Goal: Transaction & Acquisition: Purchase product/service

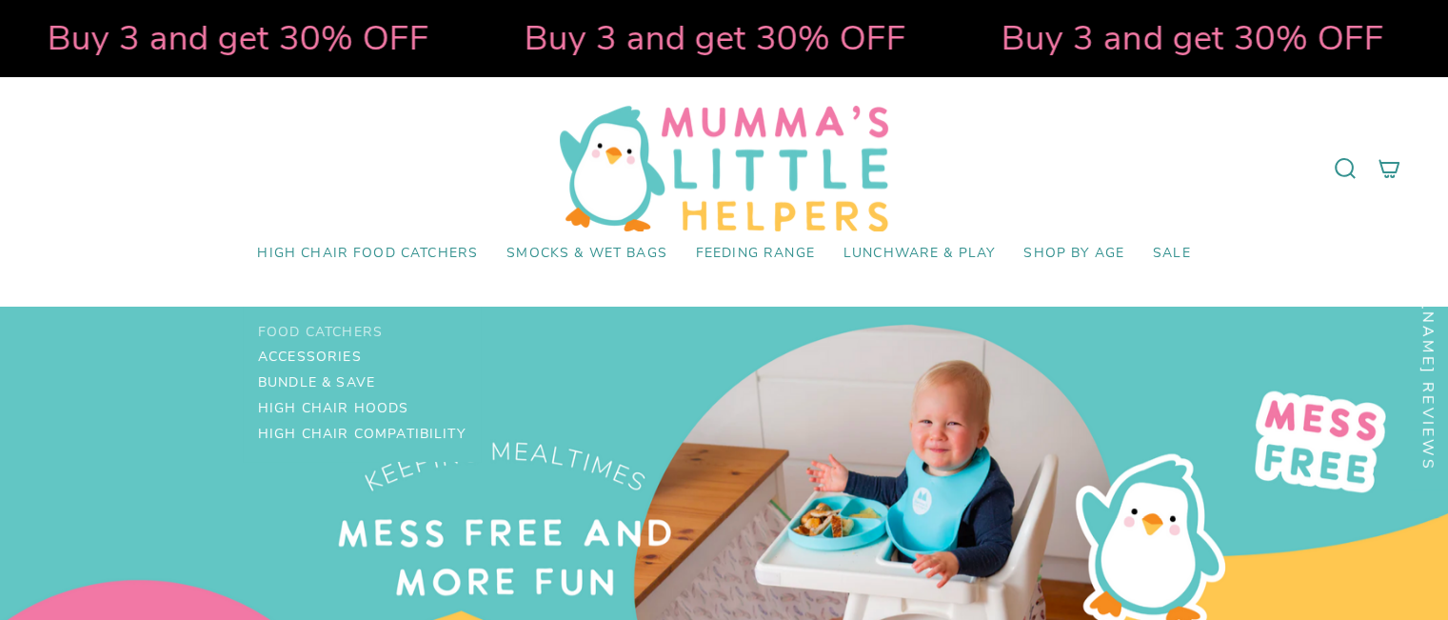
click at [363, 332] on span "Food Catchers" at bounding box center [320, 333] width 125 height 16
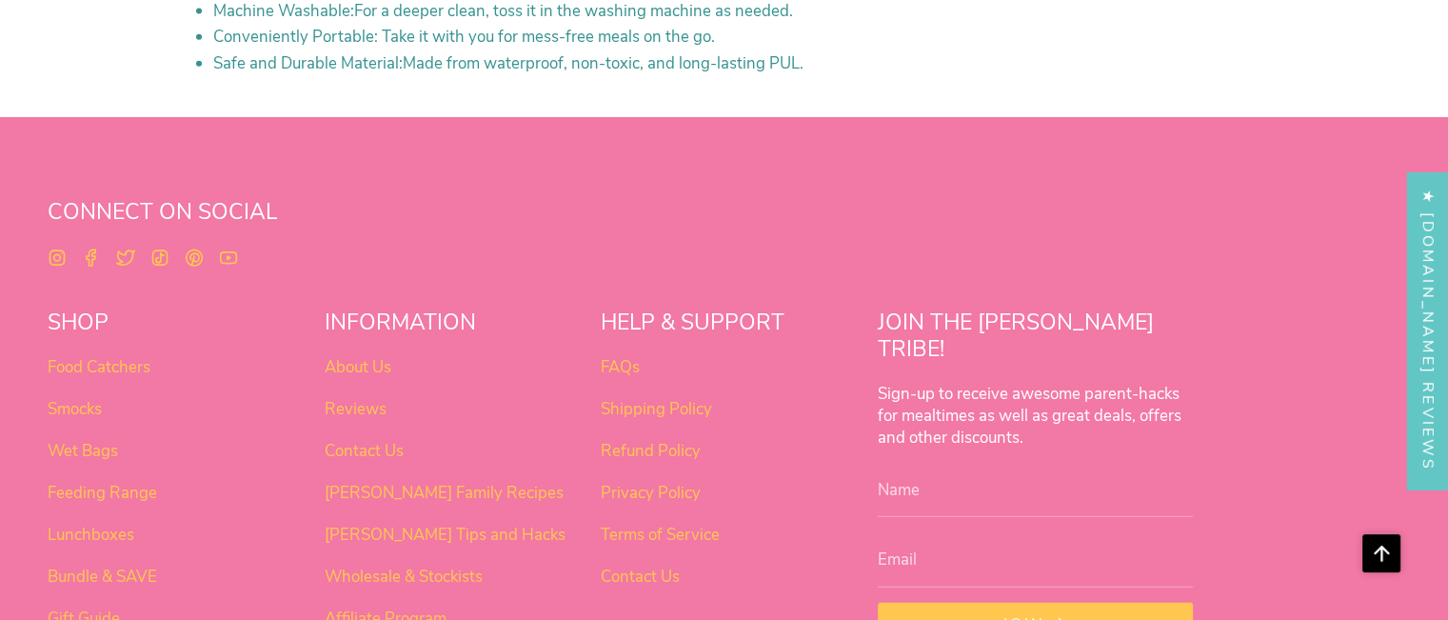
scroll to position [4666, 0]
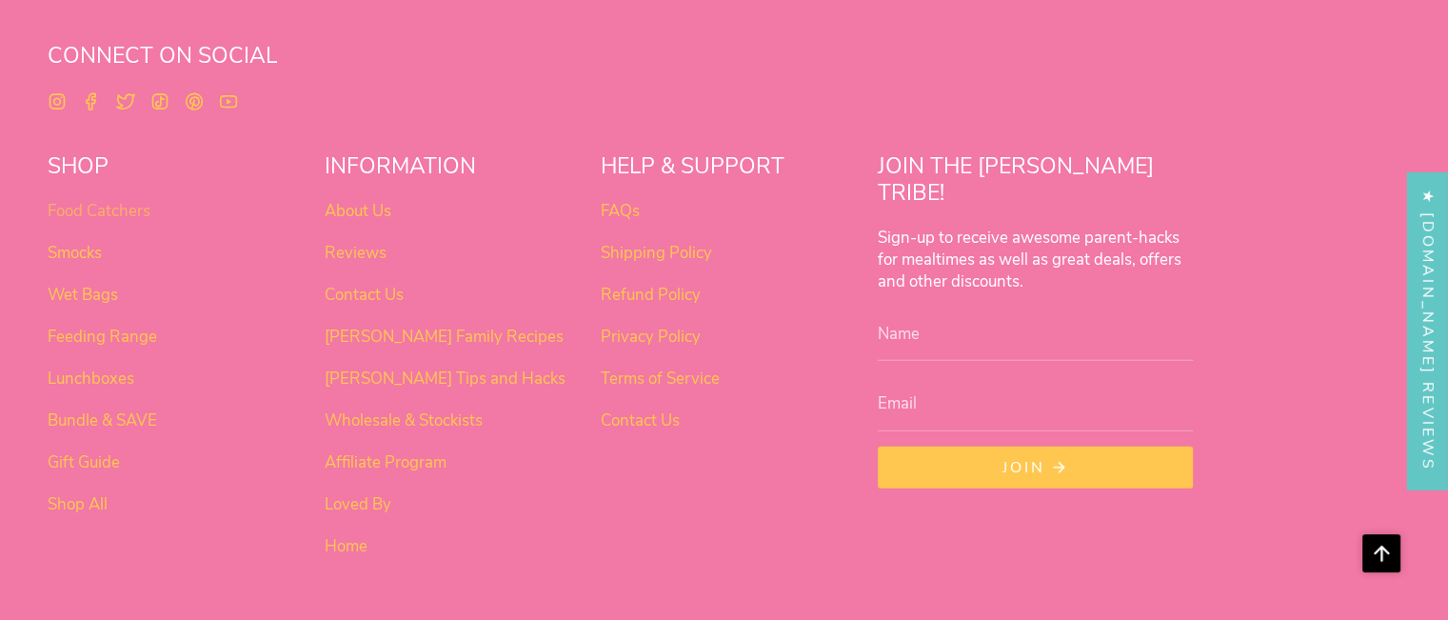
click at [127, 200] on link "Food Catchers" at bounding box center [99, 211] width 103 height 22
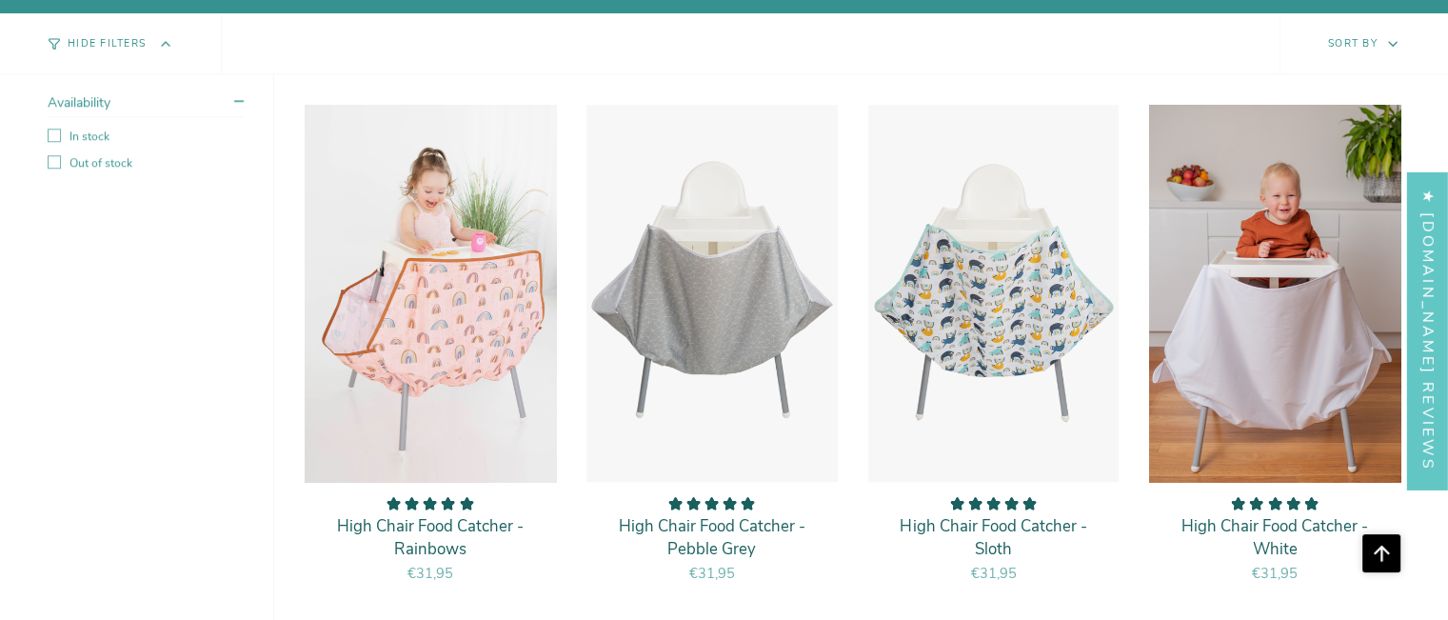
scroll to position [1714, 0]
click at [461, 520] on p "High Chair Food Catcher - Rainbows" at bounding box center [430, 538] width 213 height 45
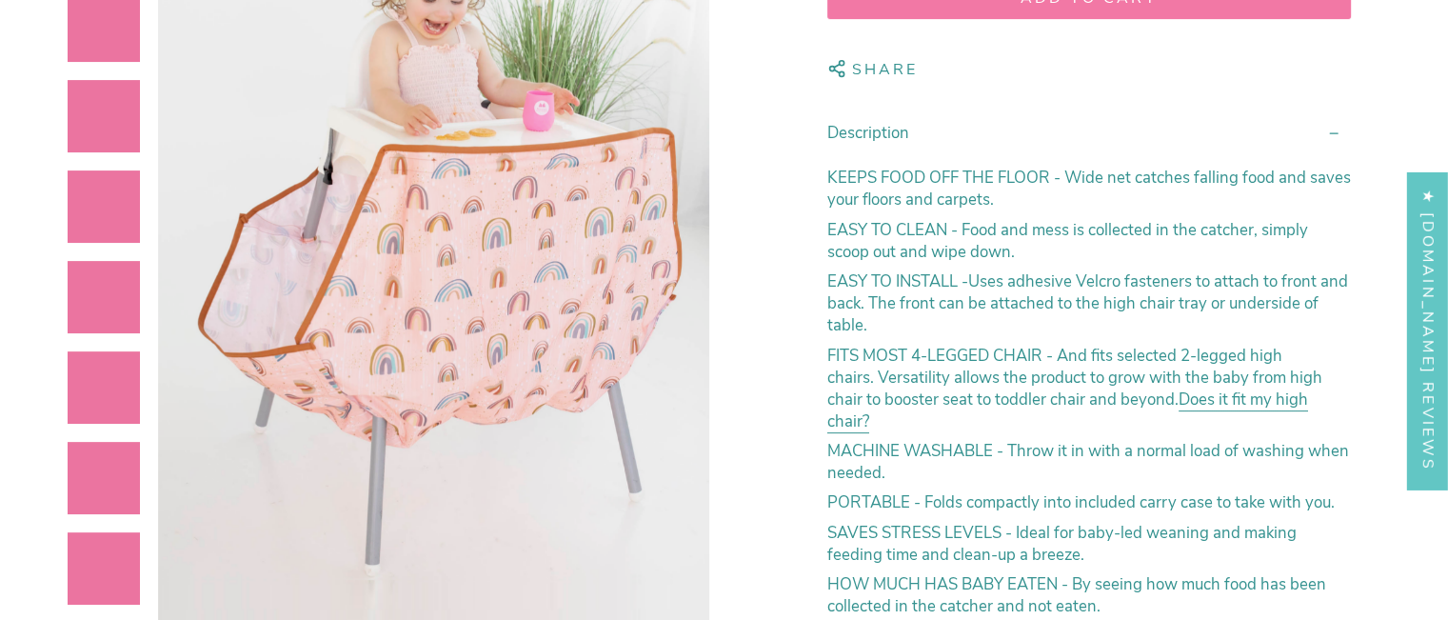
scroll to position [667, 0]
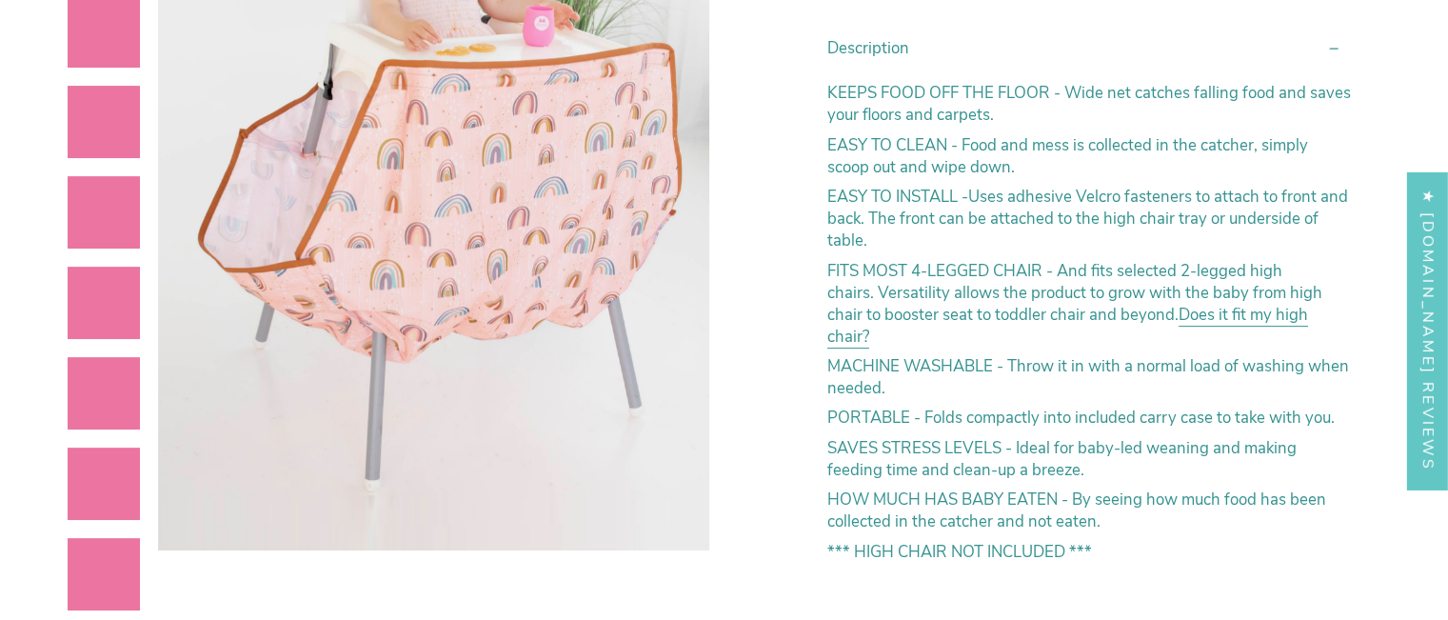
select select "pictures-first"
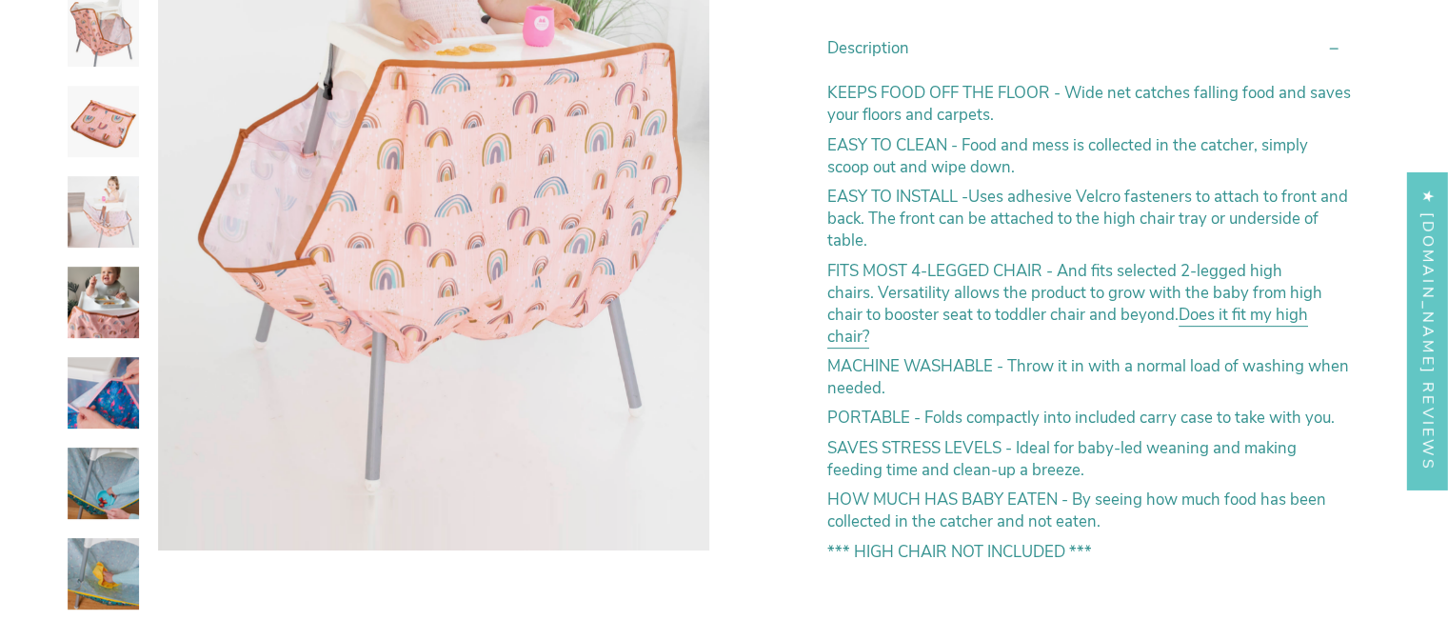
click at [1205, 304] on link "Does it fit my high chair?" at bounding box center [1068, 328] width 481 height 49
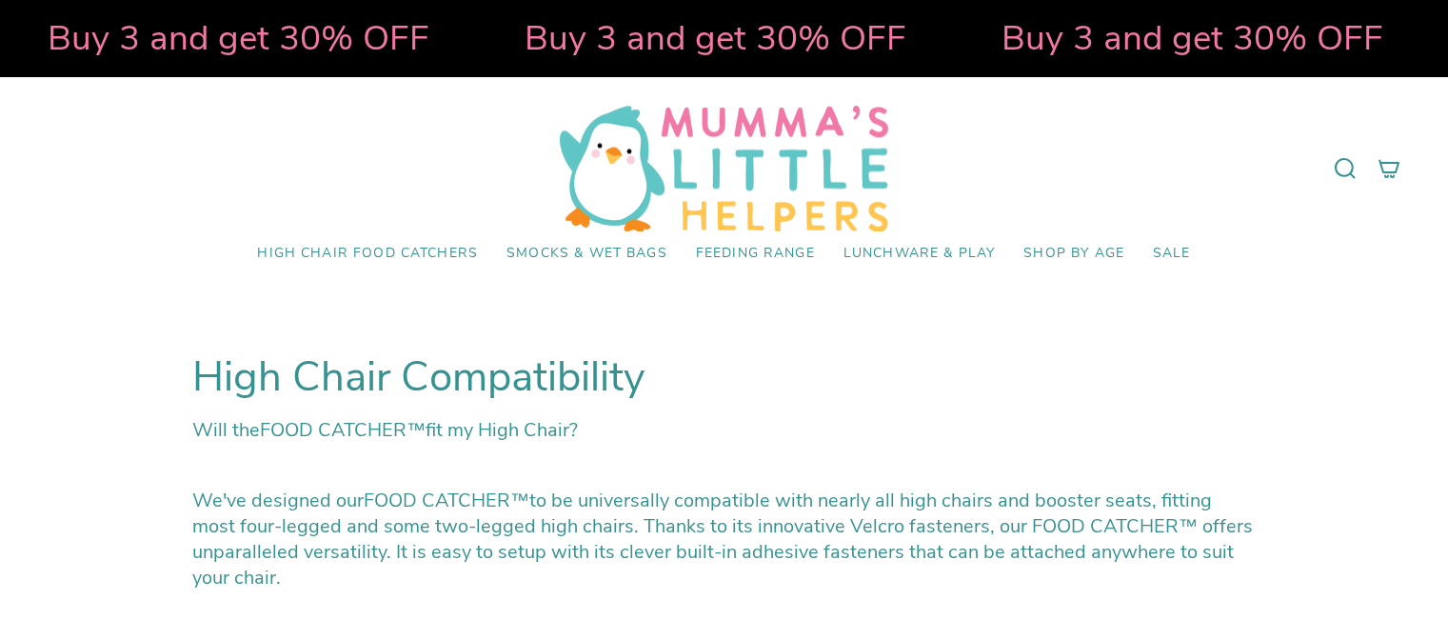
scroll to position [190, 0]
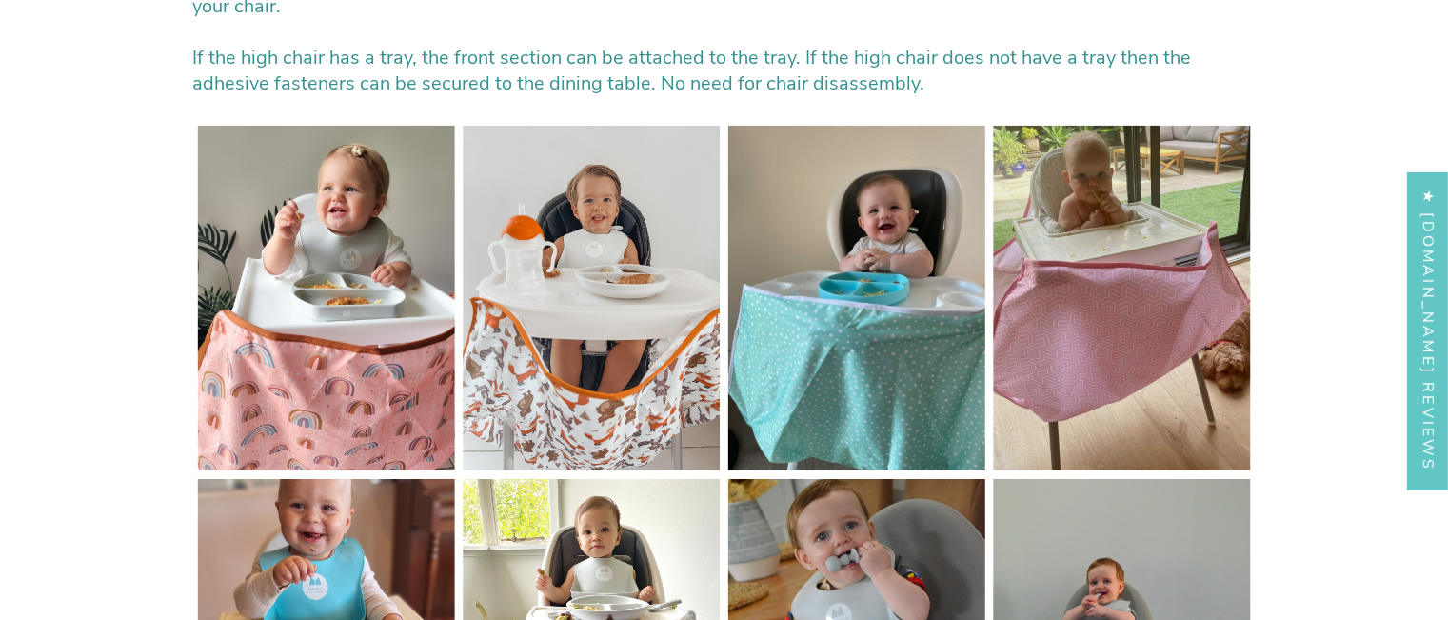
select select "pictures-first"
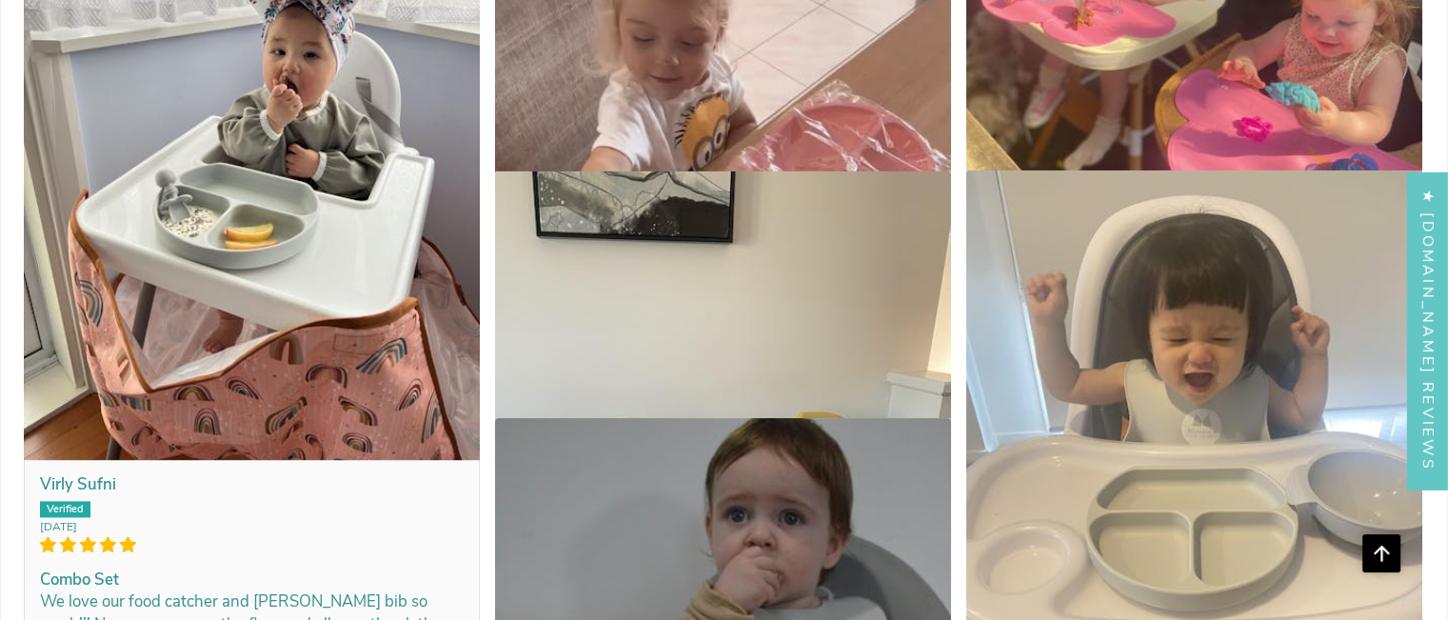
scroll to position [36789, 0]
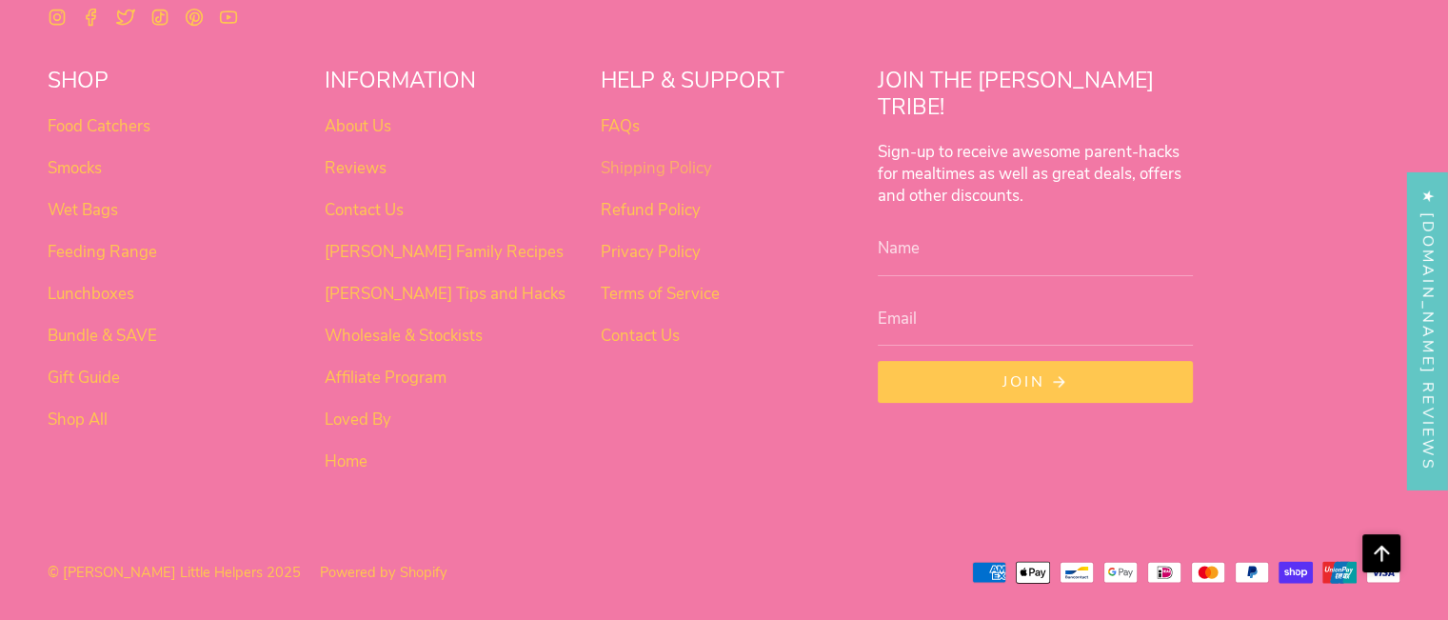
click at [686, 175] on link "Shipping Policy" at bounding box center [656, 168] width 111 height 22
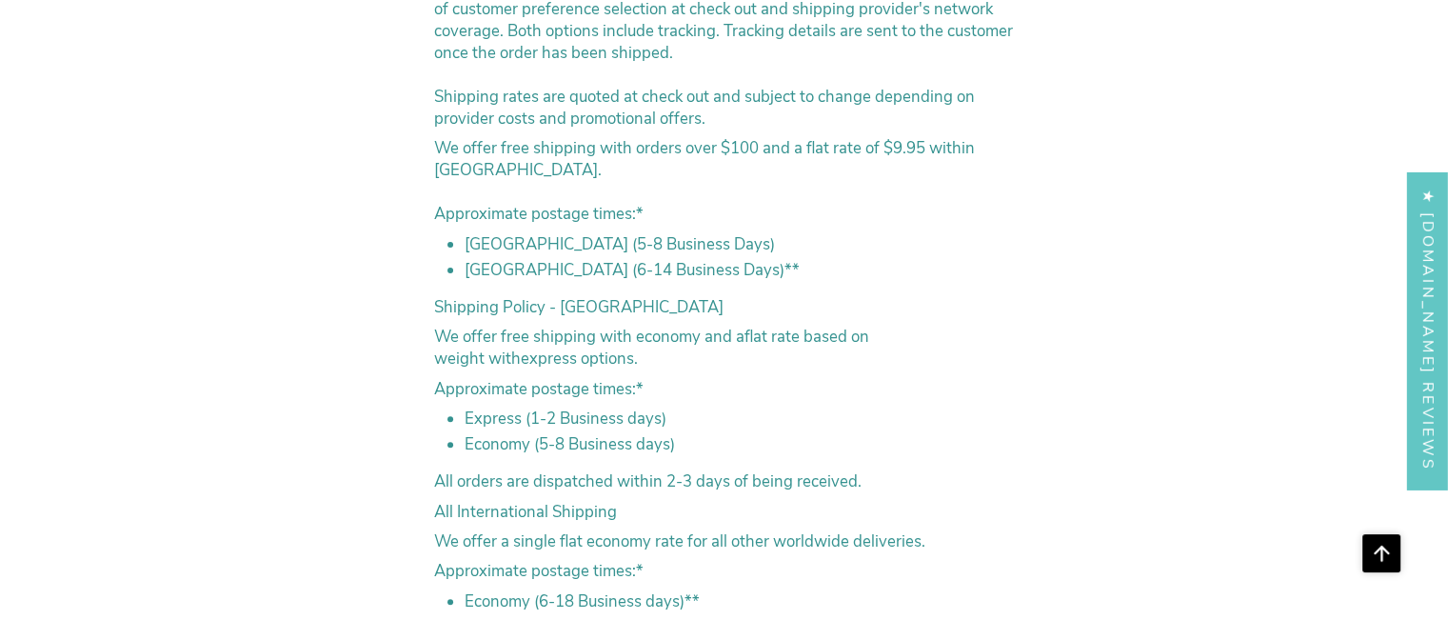
scroll to position [857, 0]
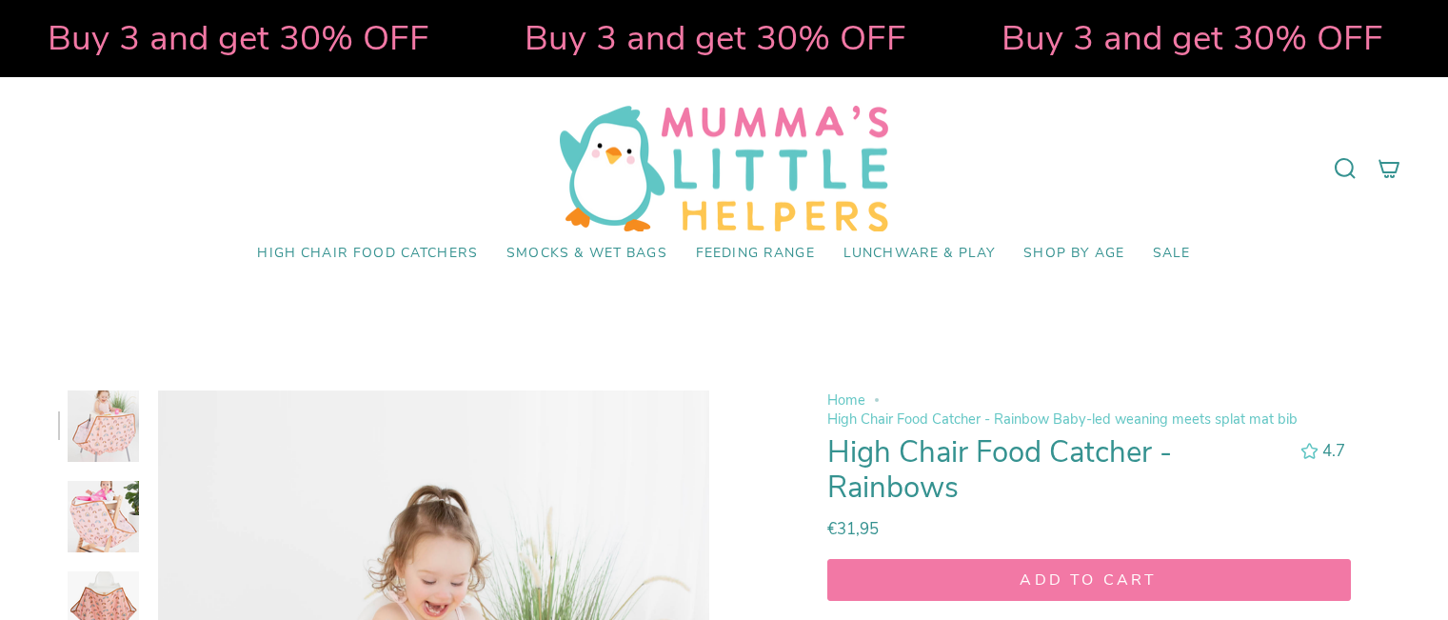
scroll to position [667, 0]
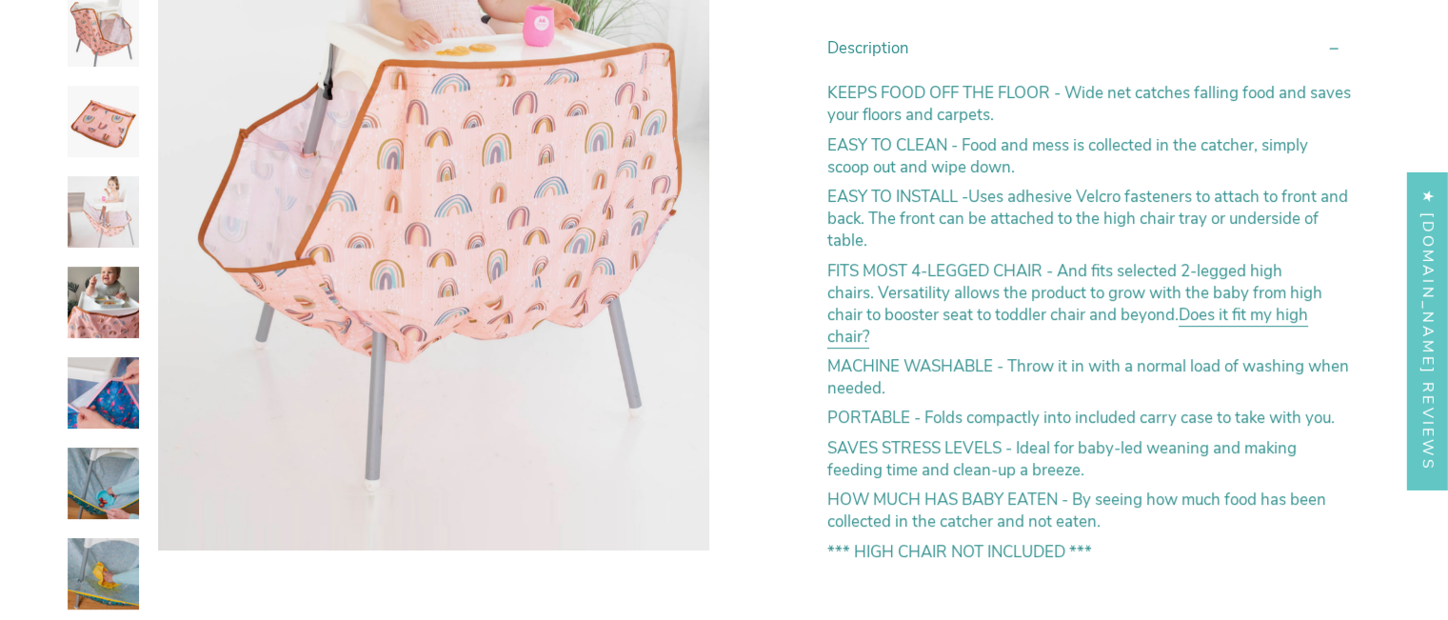
select select "pictures-first"
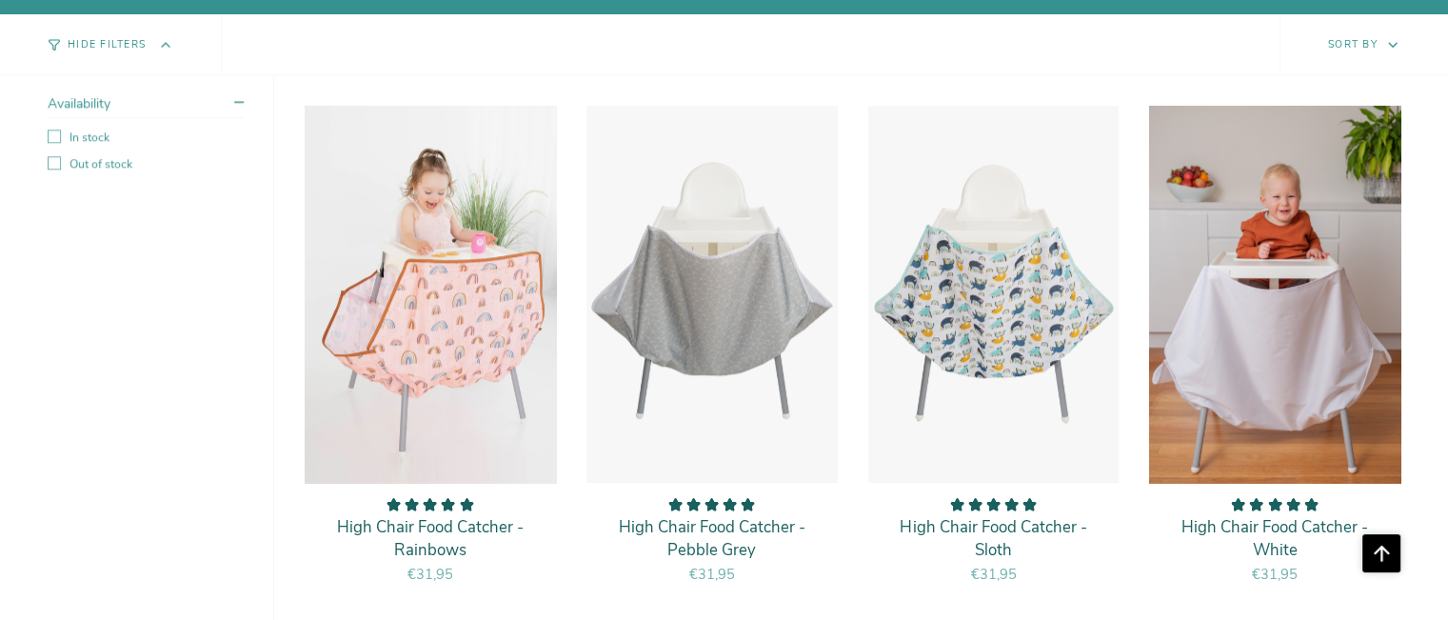
scroll to position [1714, 0]
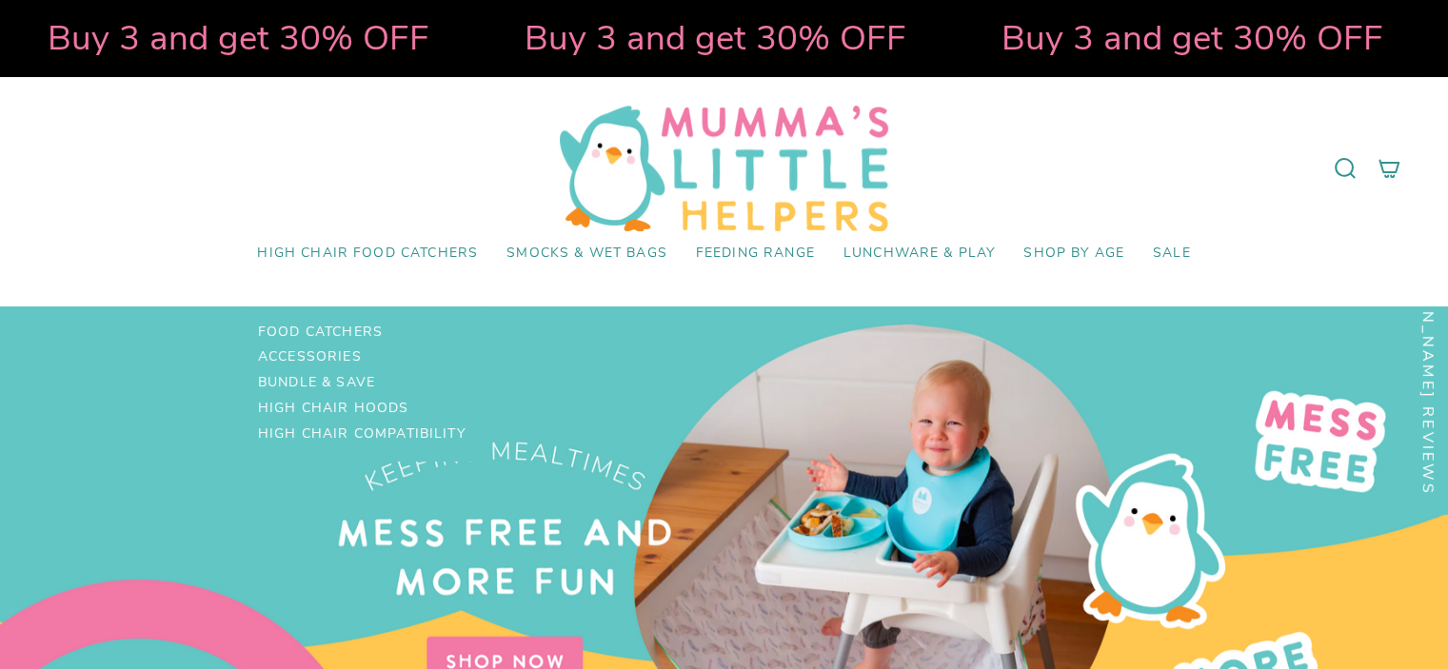
click at [306, 252] on span "High Chair Food Catchers" at bounding box center [367, 254] width 221 height 16
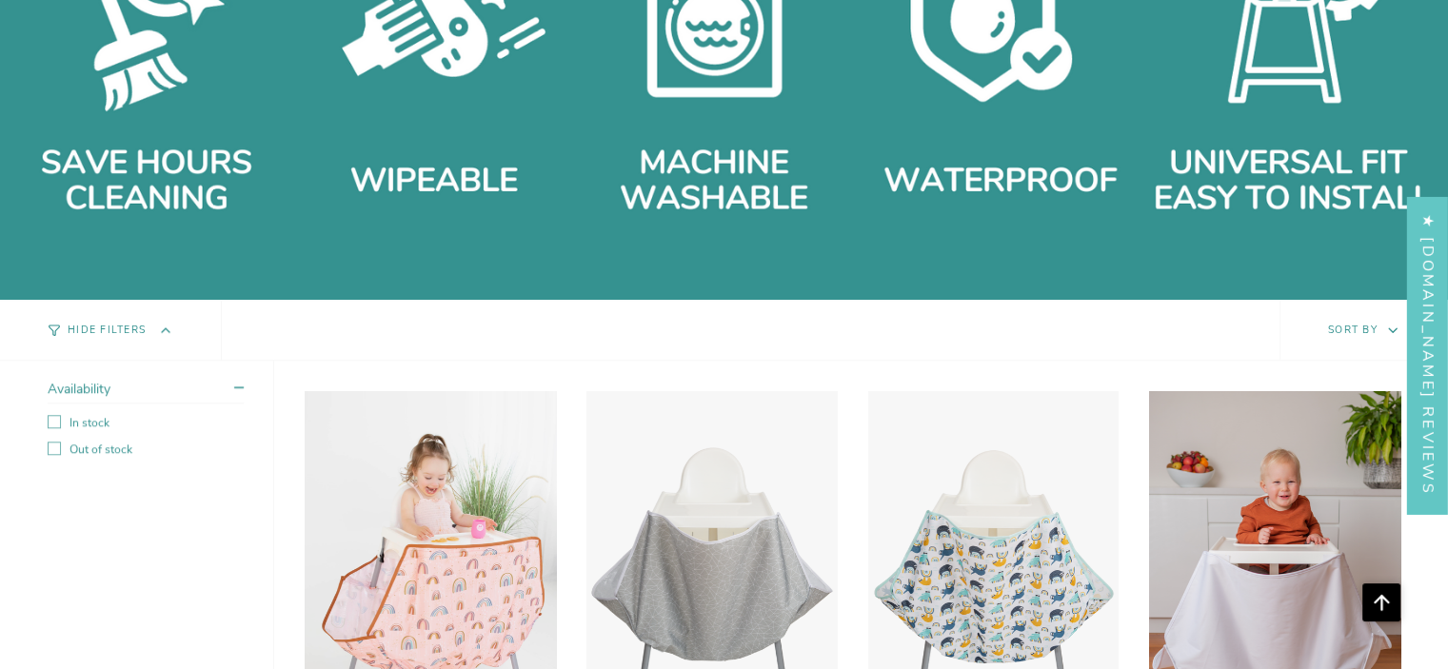
scroll to position [1714, 0]
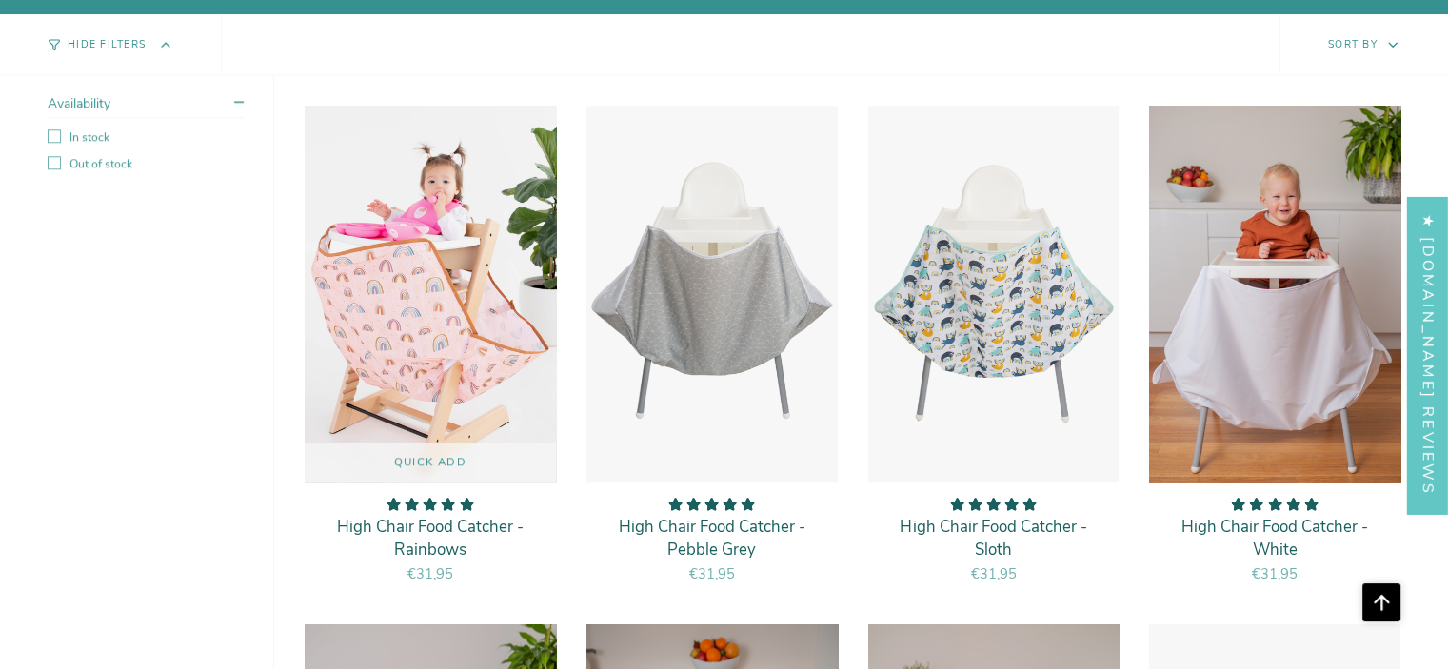
click at [469, 310] on img "High Chair Food Catcher - Rainbows" at bounding box center [430, 294] width 253 height 379
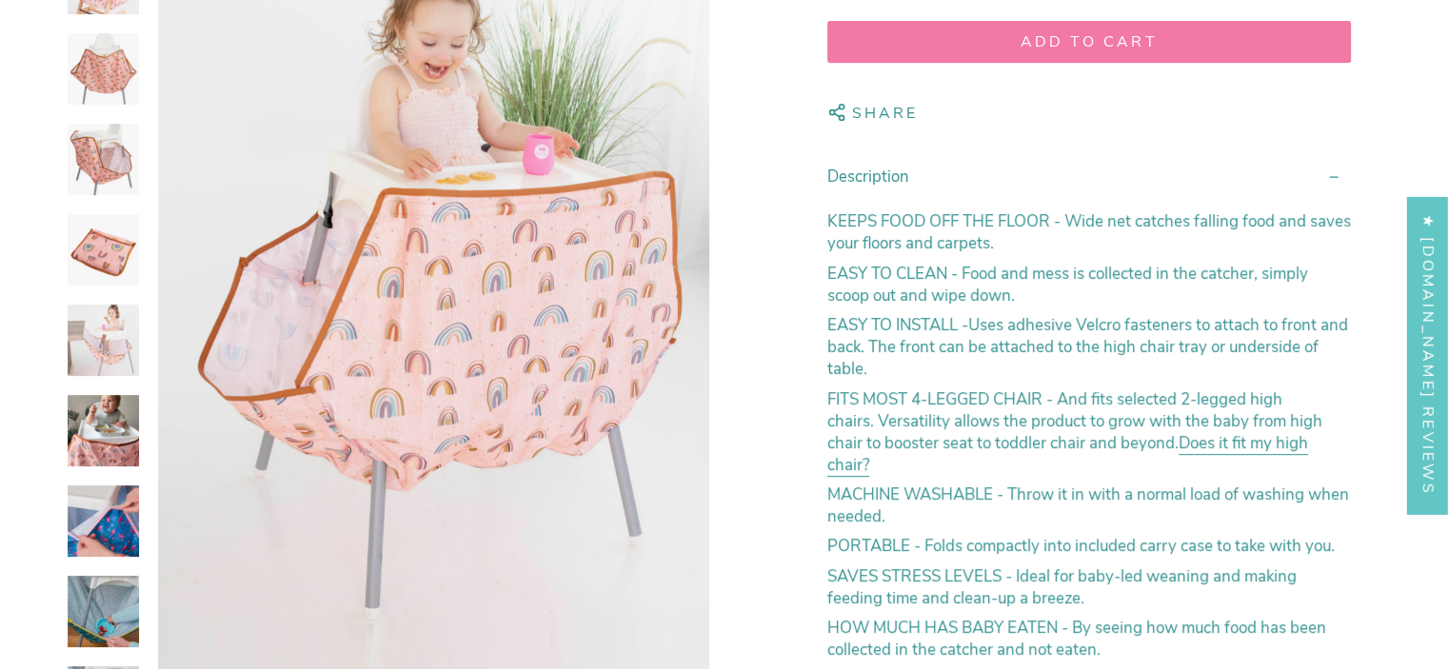
select select "pictures-first"
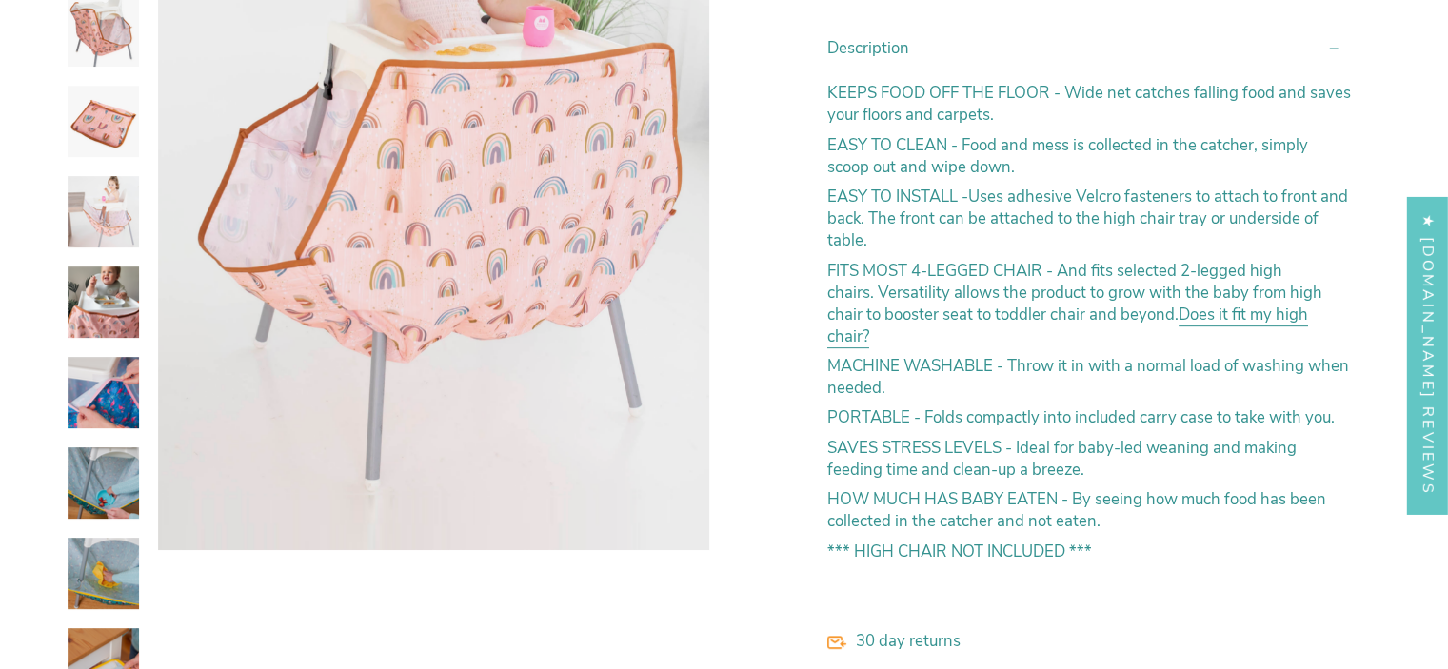
click at [122, 279] on img at bounding box center [103, 302] width 71 height 71
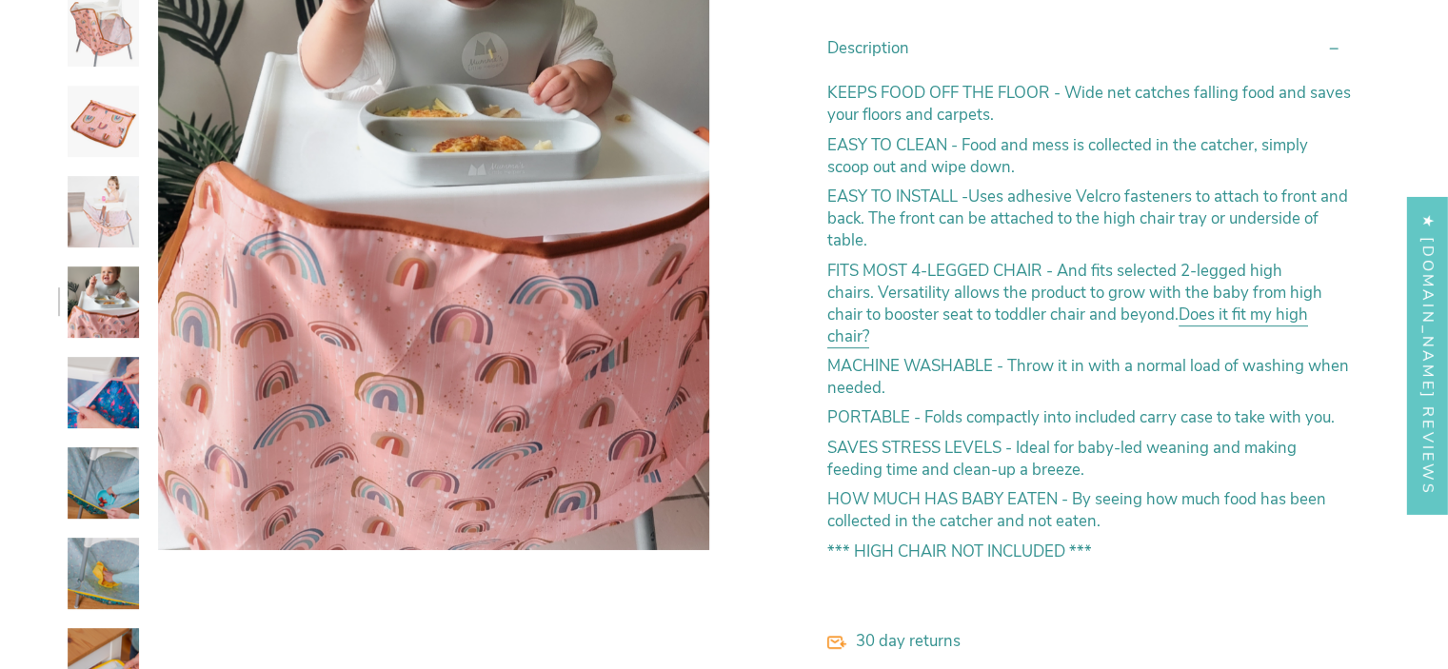
click at [76, 418] on img at bounding box center [103, 392] width 71 height 71
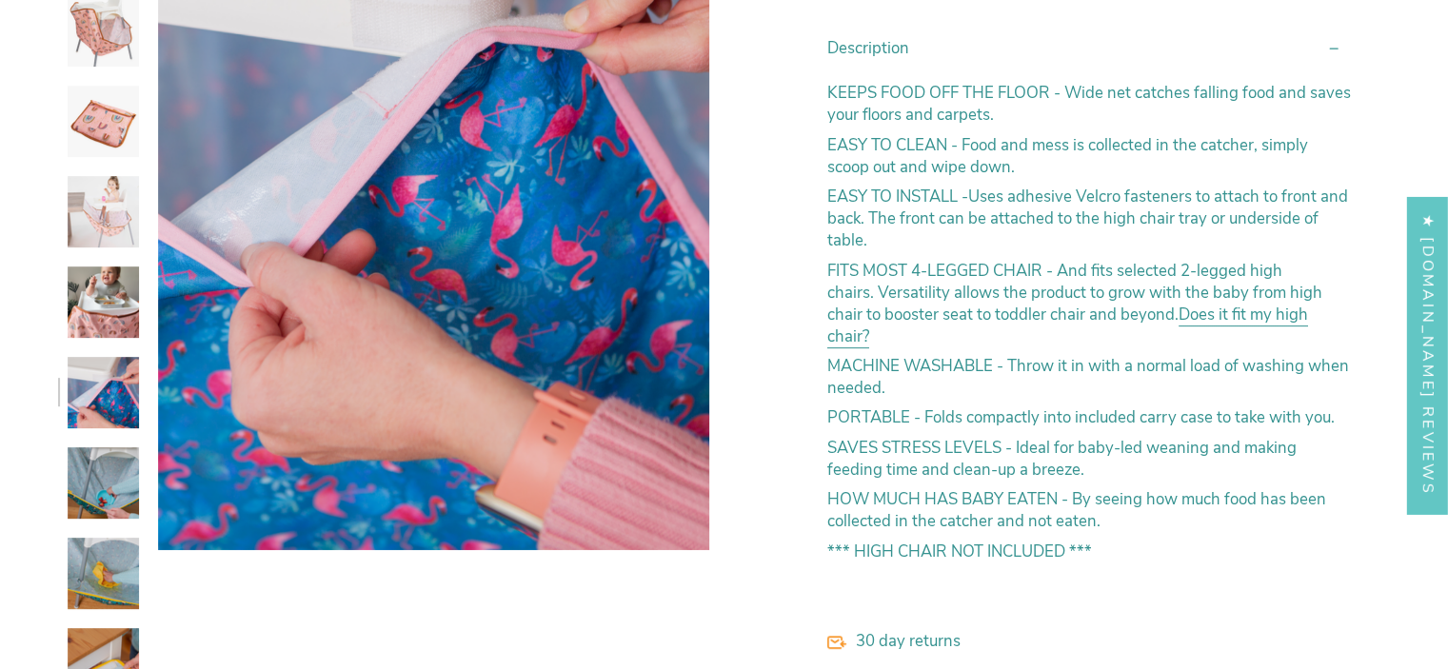
click at [79, 460] on img at bounding box center [103, 483] width 71 height 71
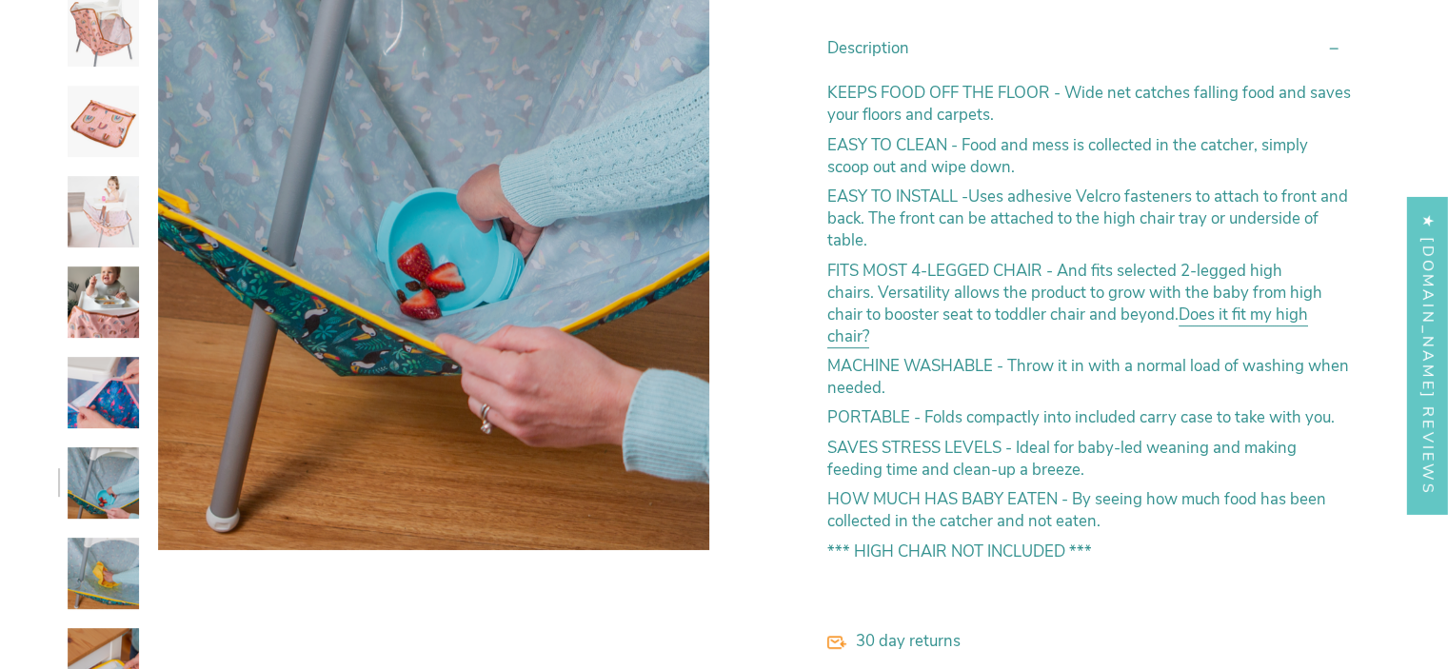
click at [129, 357] on img at bounding box center [103, 392] width 71 height 71
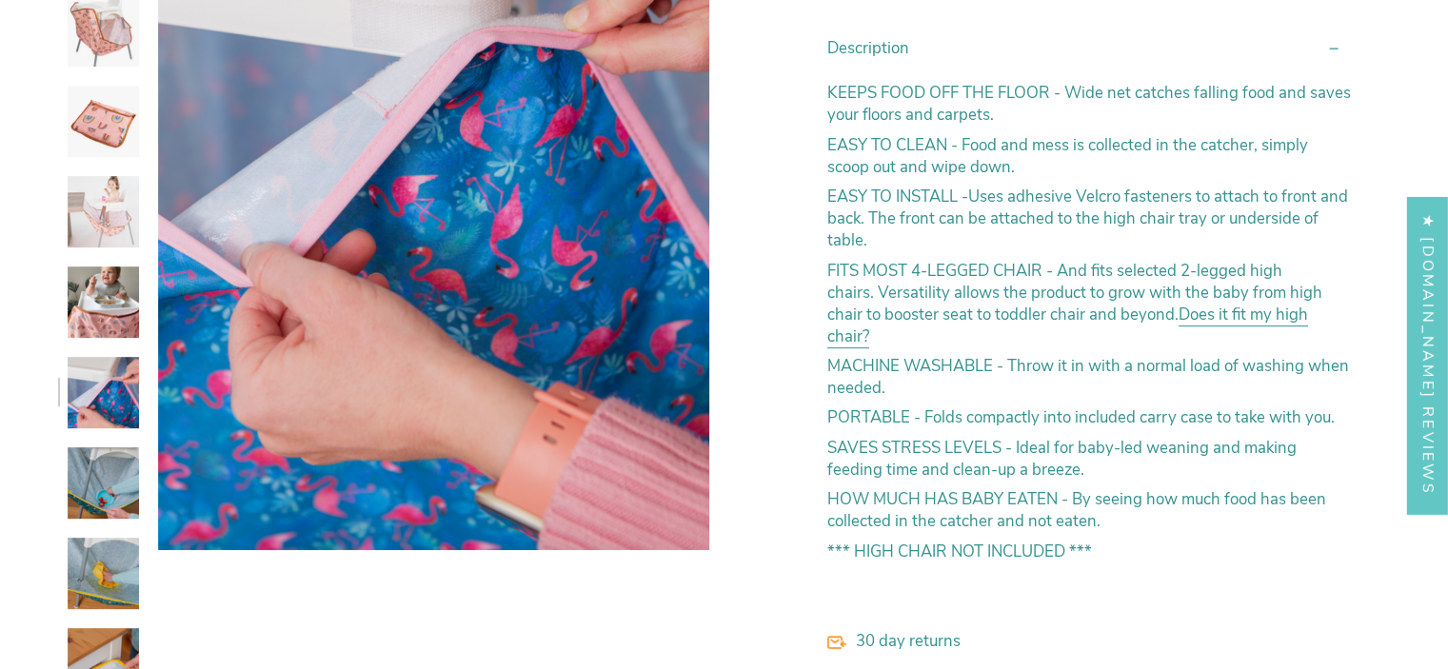
click at [122, 319] on img at bounding box center [103, 302] width 71 height 71
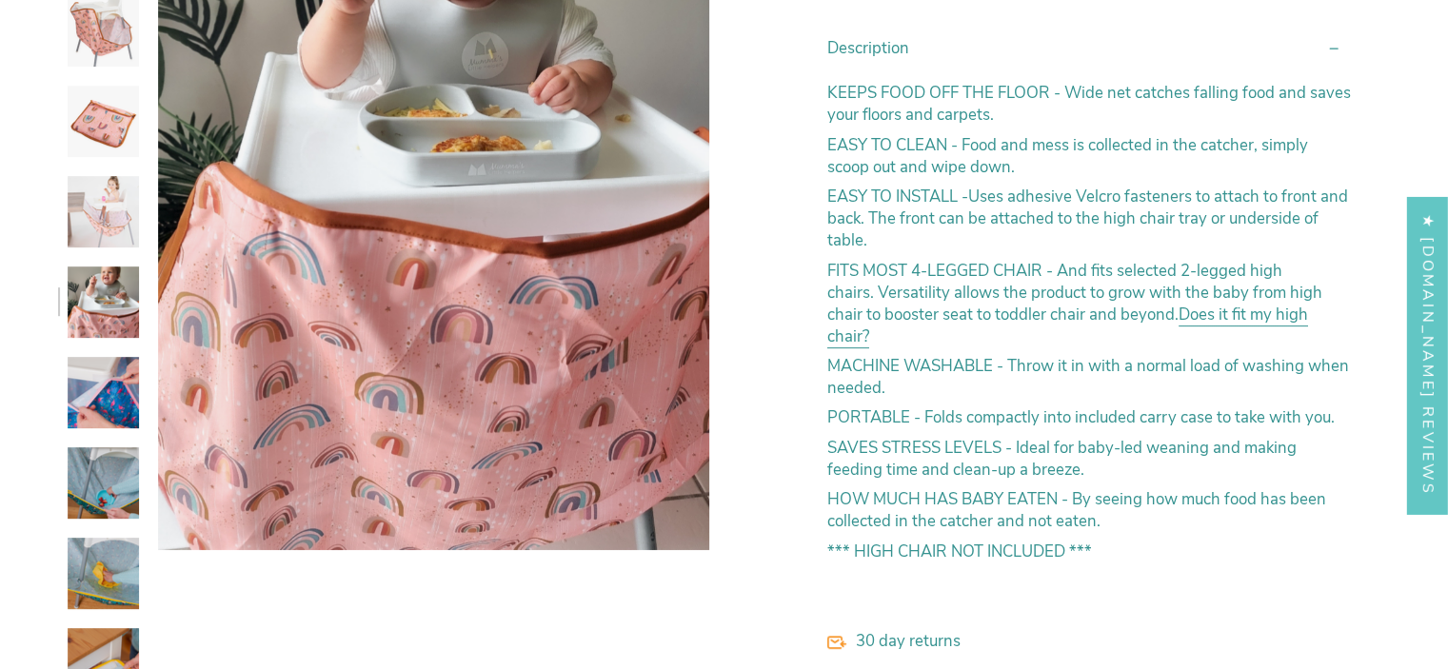
click at [122, 476] on img at bounding box center [103, 483] width 71 height 71
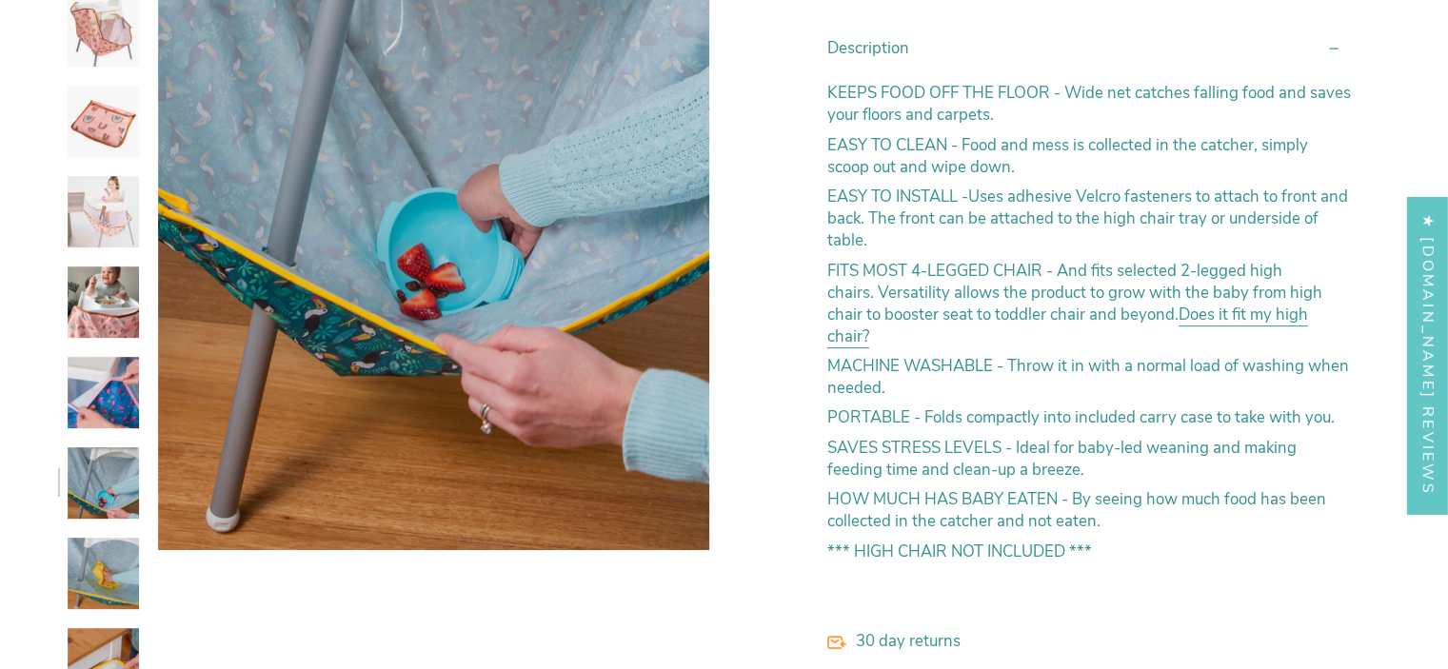
click at [122, 525] on div at bounding box center [98, 490] width 81 height 1533
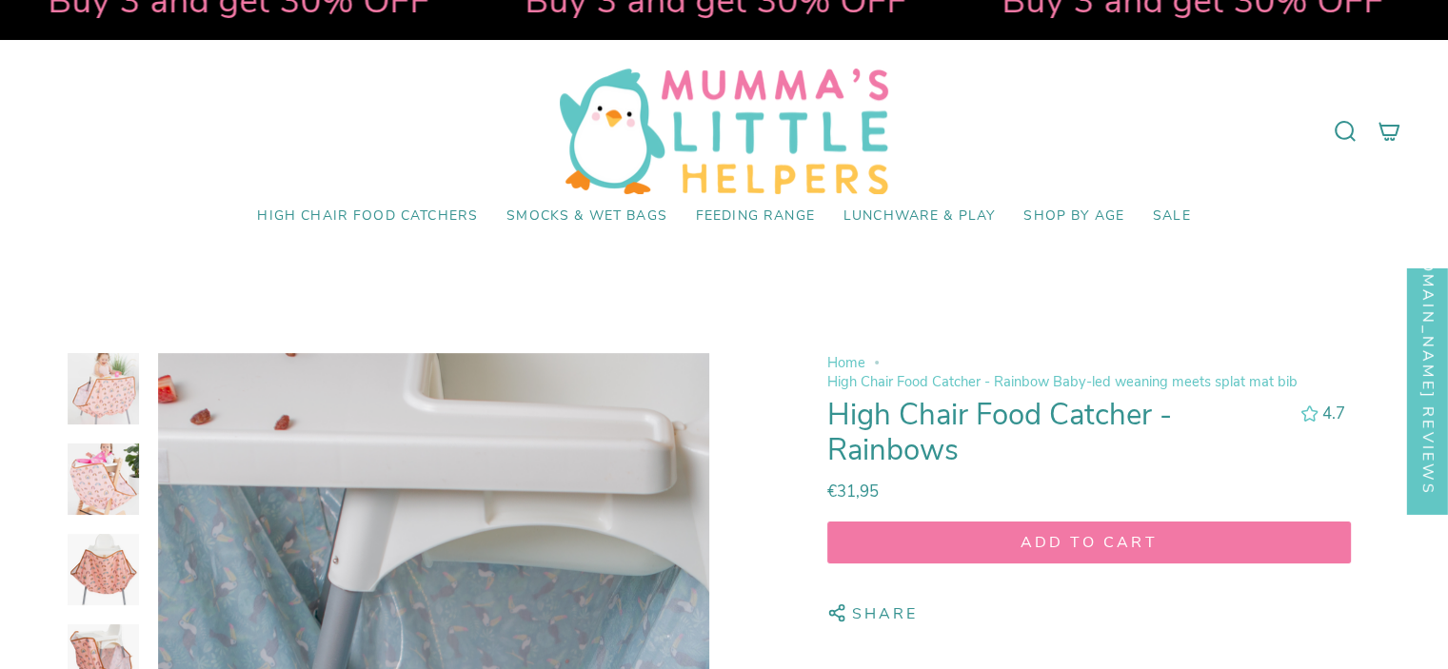
scroll to position [0, 0]
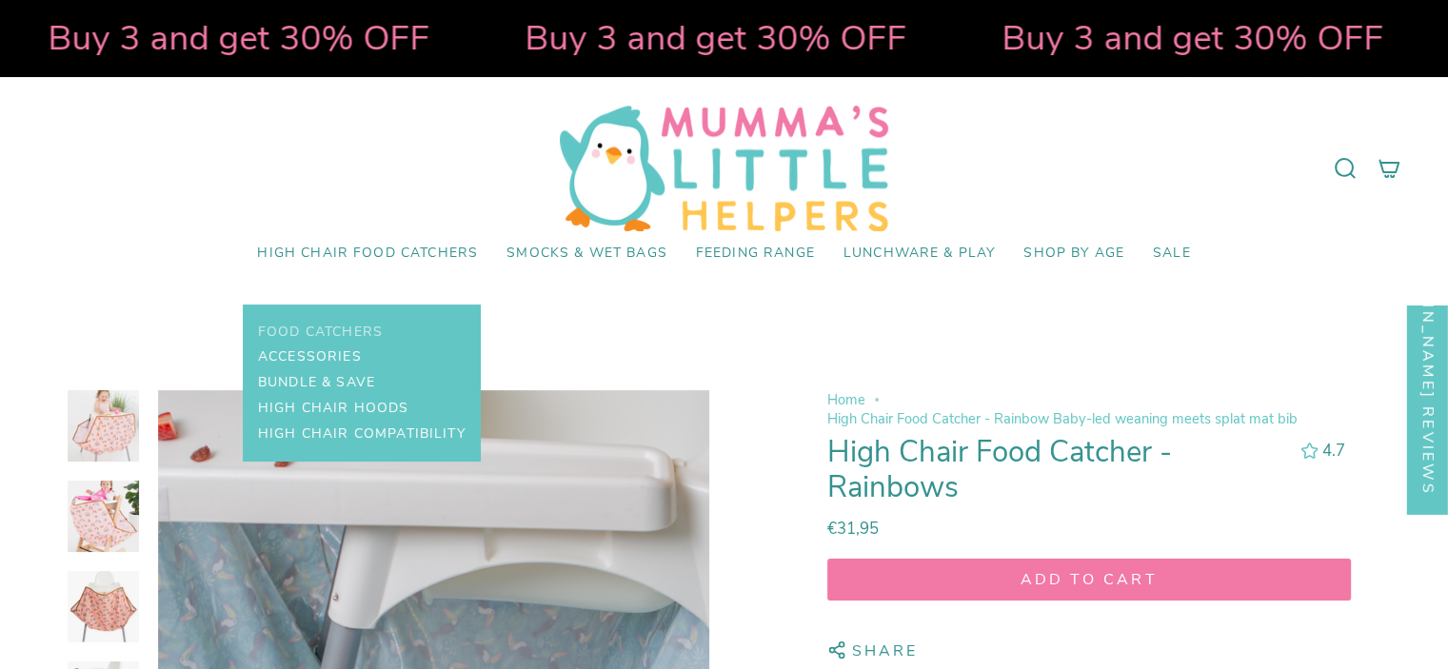
click at [379, 333] on span "Food Catchers" at bounding box center [320, 333] width 125 height 16
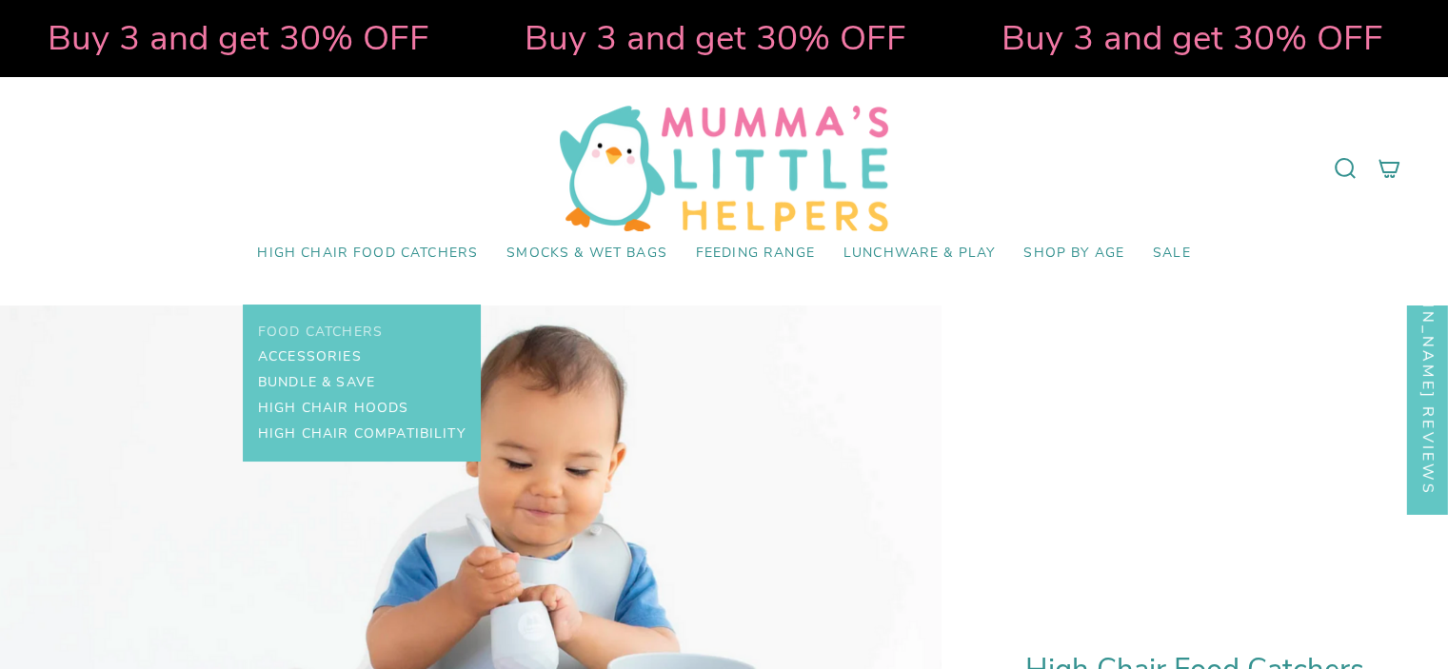
click at [358, 331] on span "Food Catchers" at bounding box center [320, 333] width 125 height 16
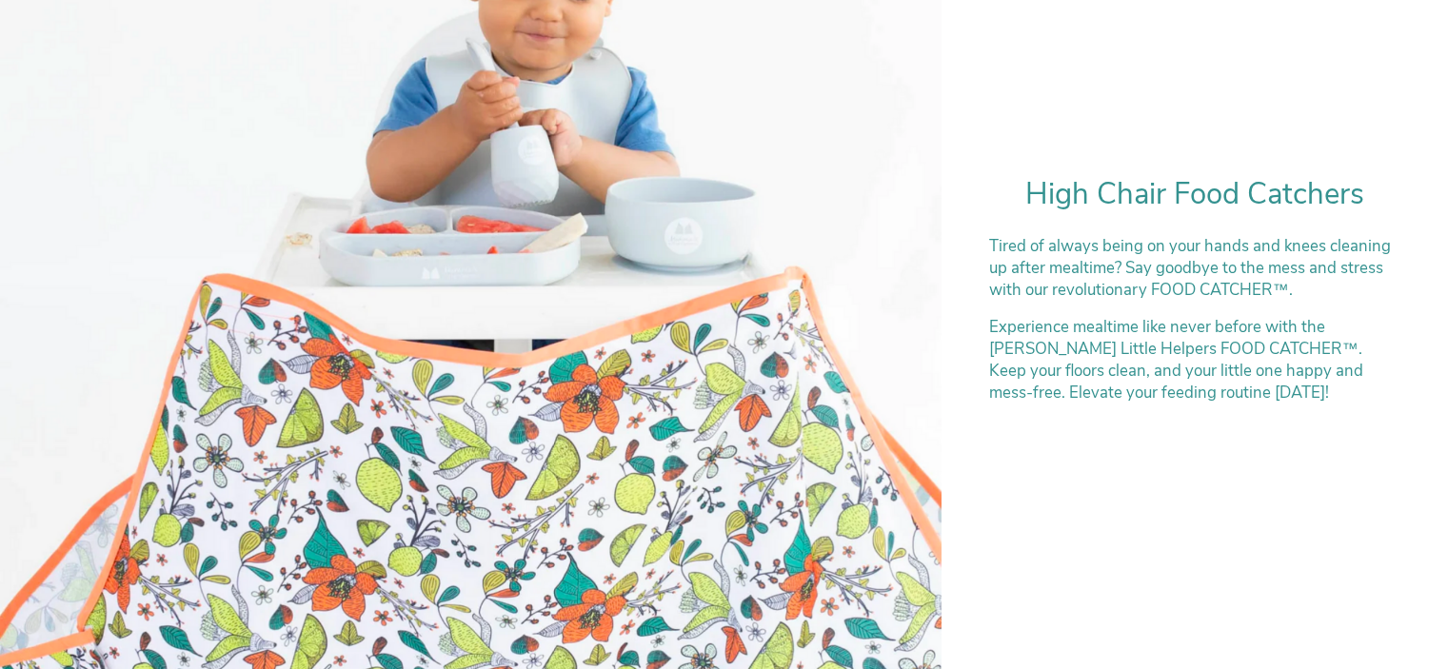
scroll to position [476, 0]
click at [1150, 220] on div "High Chair Food Catchers Tired of always being on your hands and knees cleaning…" at bounding box center [1195, 300] width 507 height 340
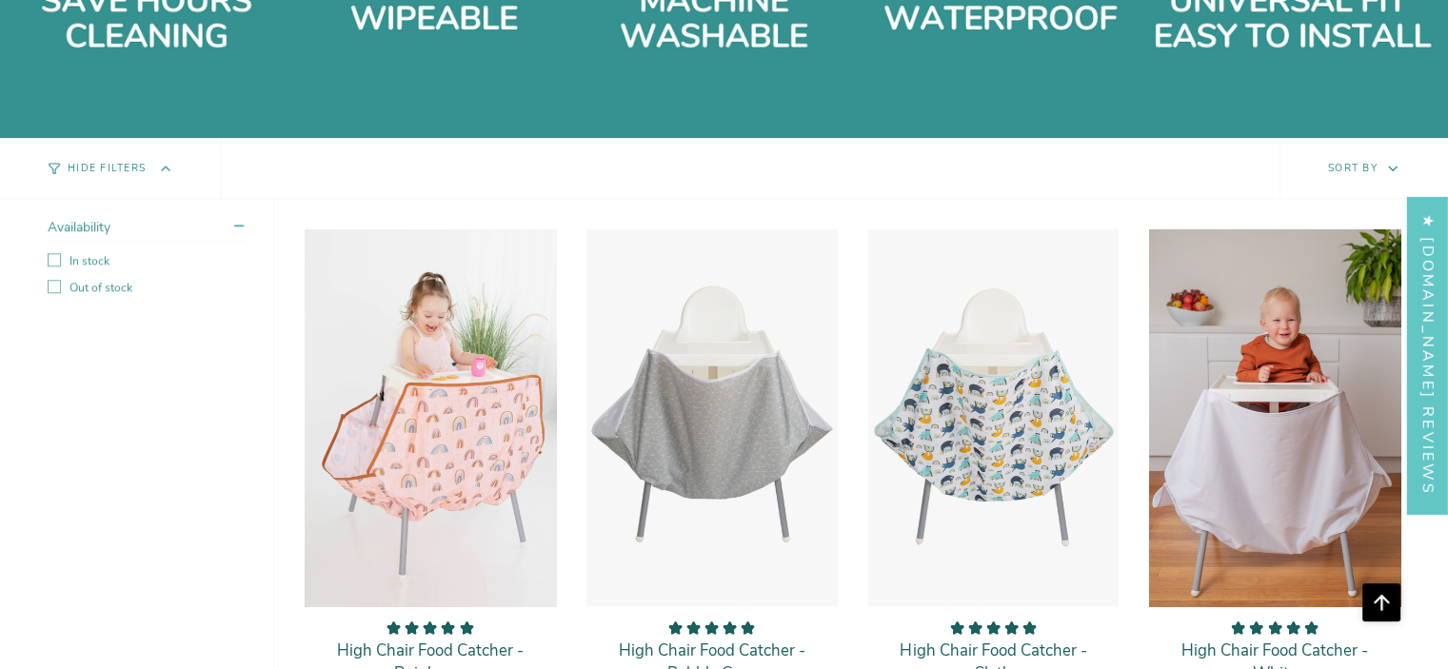
scroll to position [1809, 0]
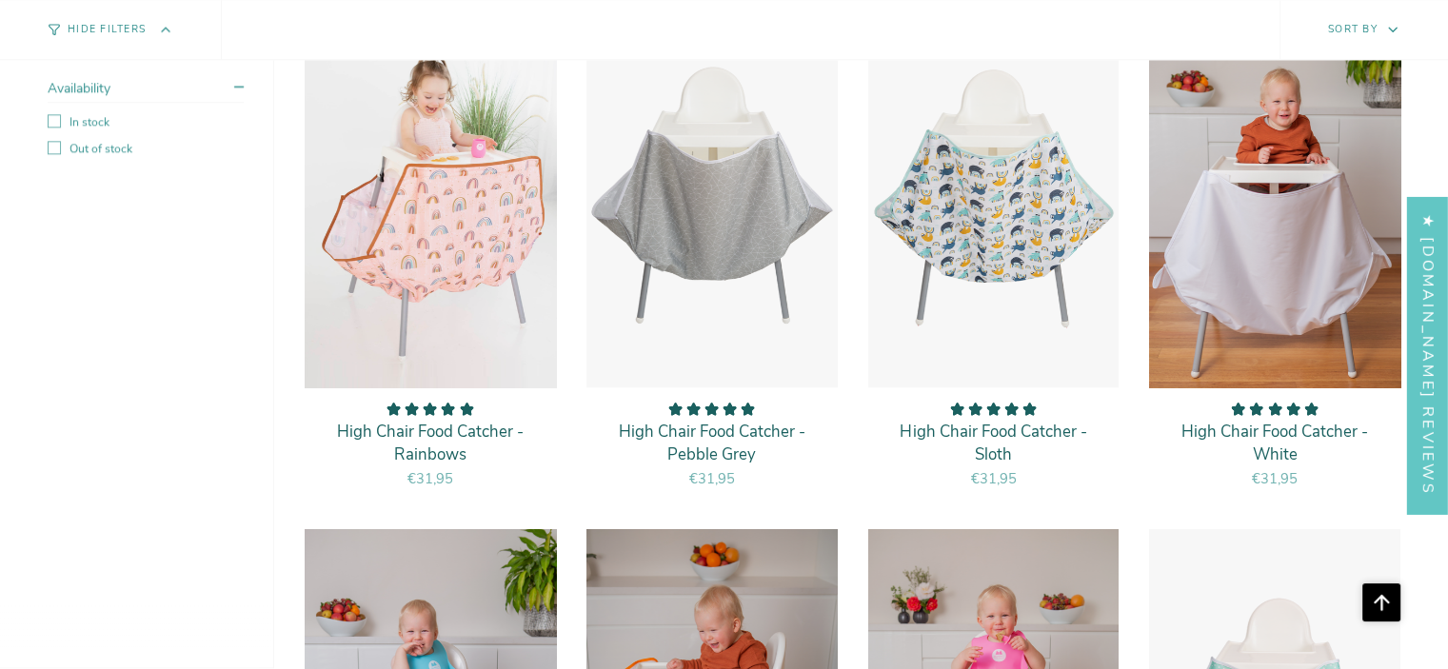
click at [419, 435] on p "High Chair Food Catcher - Rainbows" at bounding box center [430, 443] width 213 height 45
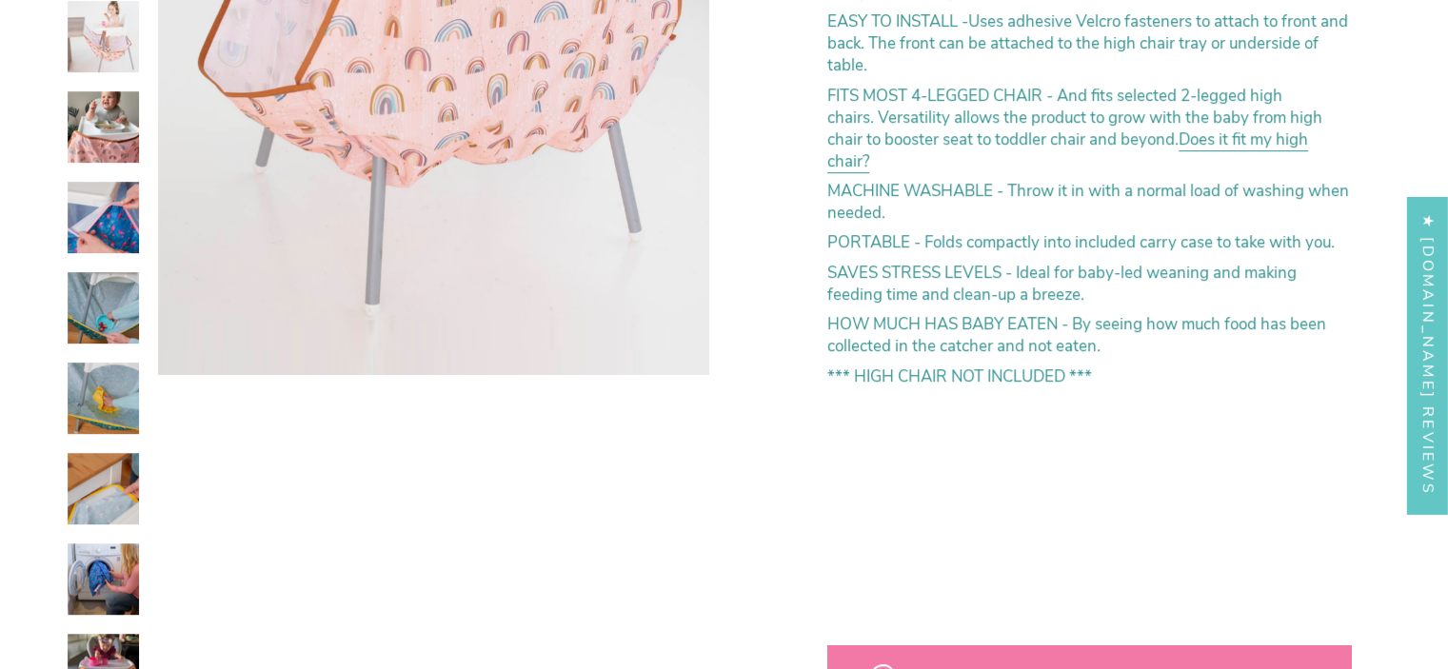
select select "pictures-first"
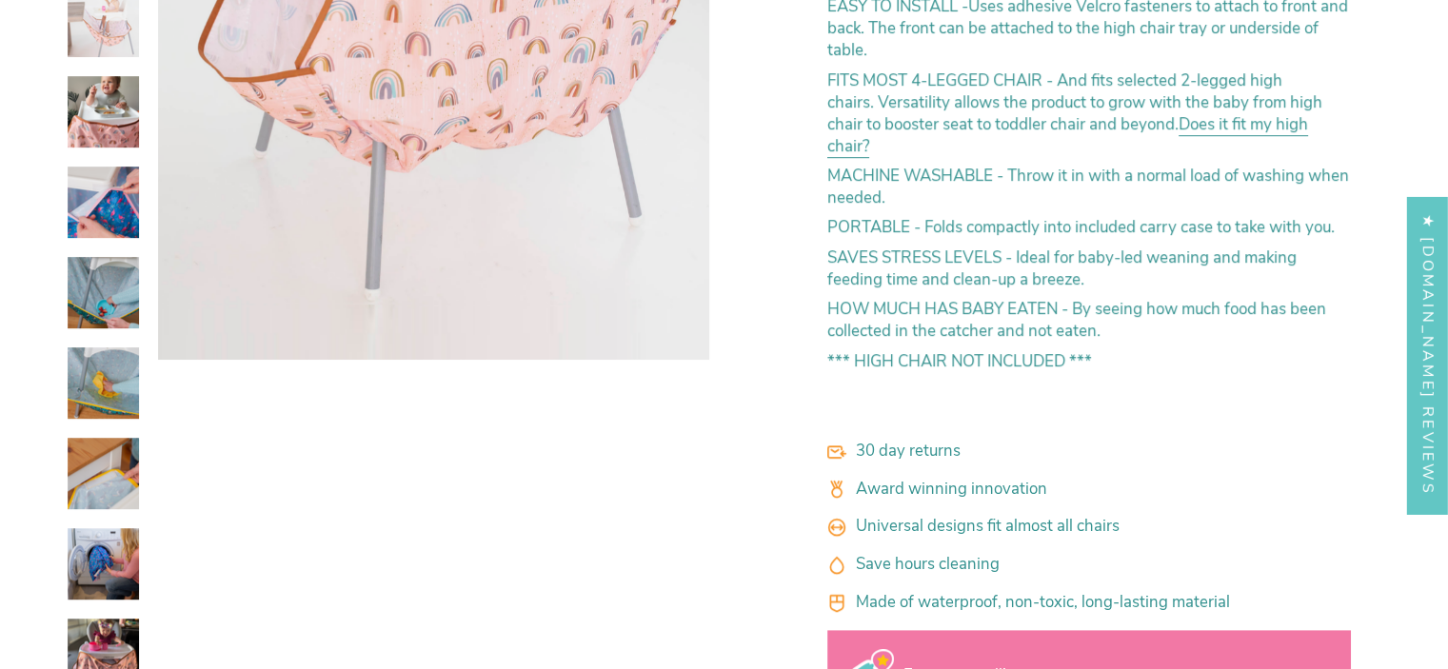
scroll to position [1238, 0]
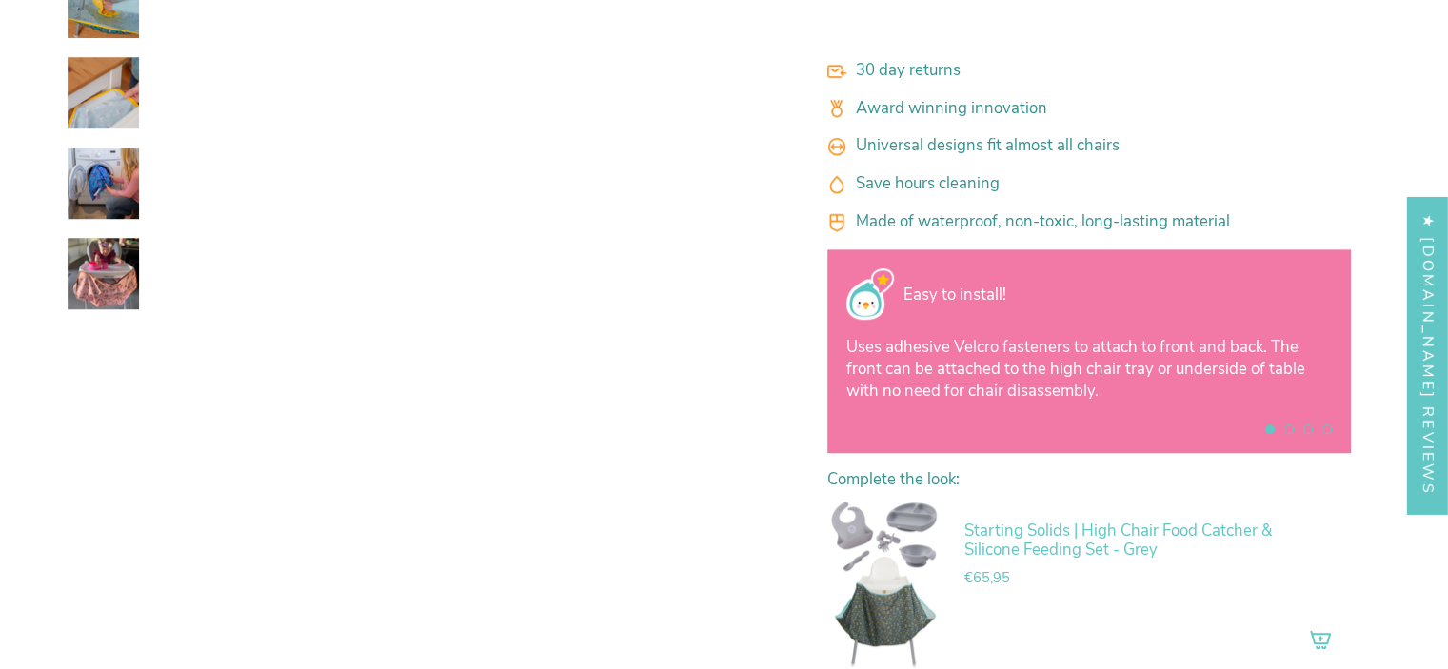
click at [75, 265] on img at bounding box center [103, 273] width 71 height 71
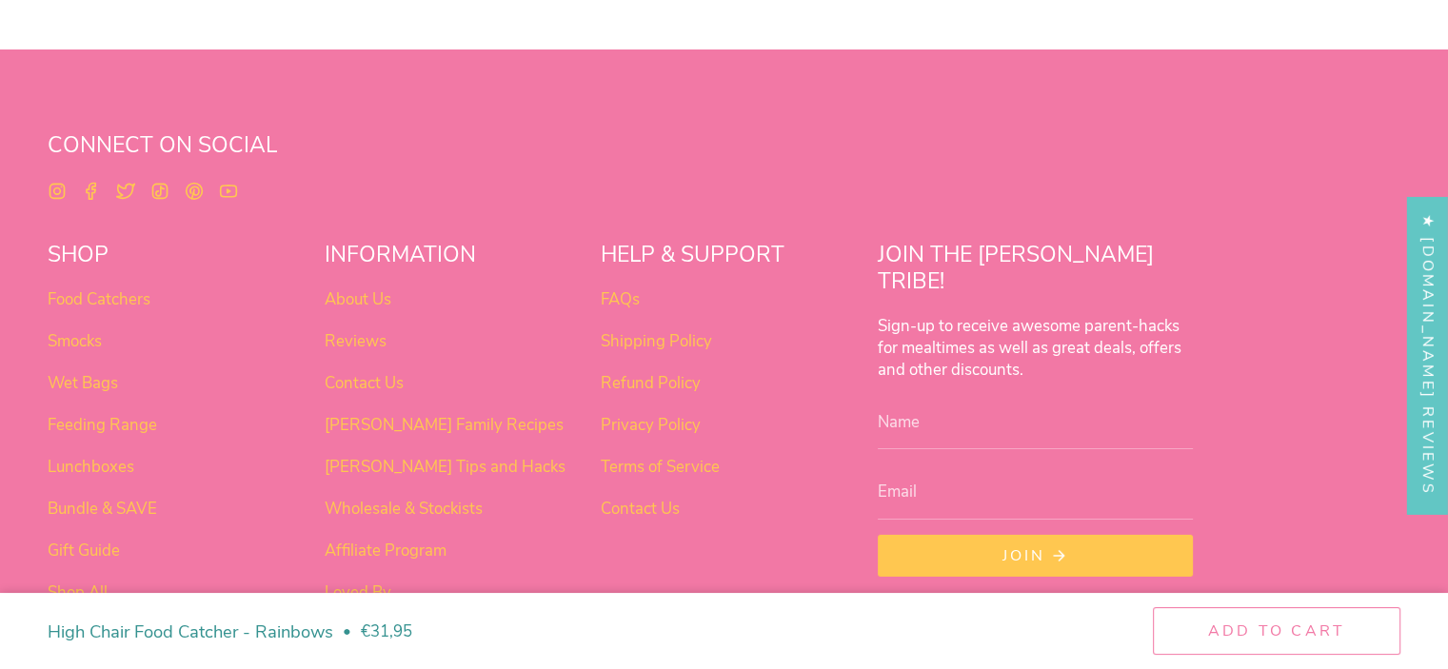
scroll to position [6156, 0]
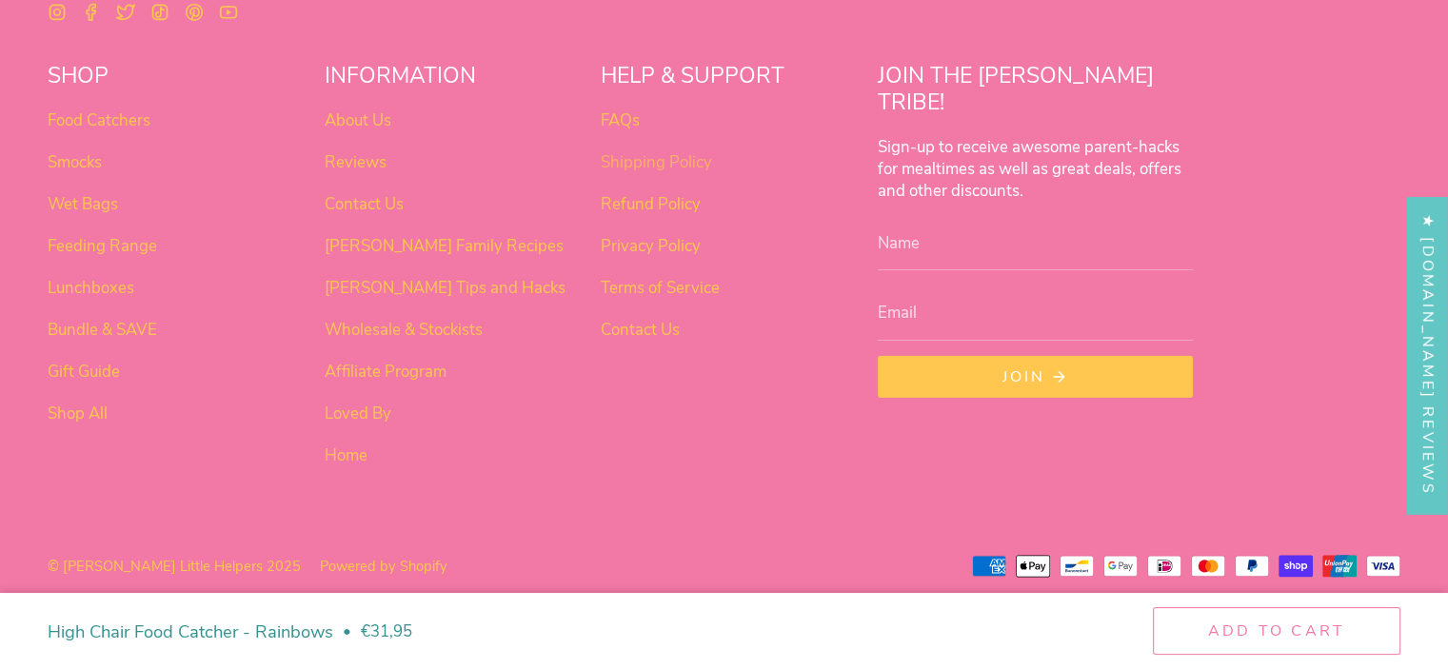
click at [644, 151] on link "Shipping Policy" at bounding box center [656, 162] width 111 height 22
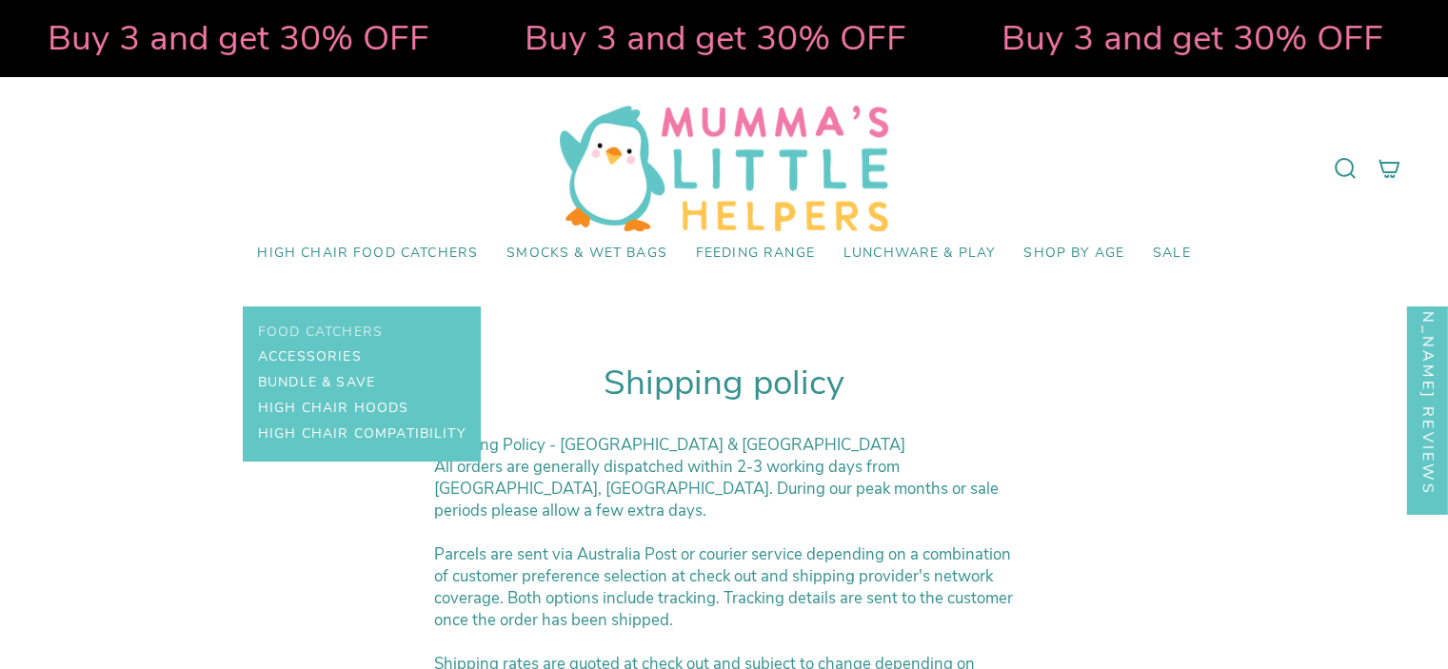
click at [358, 334] on span "Food Catchers" at bounding box center [320, 333] width 125 height 16
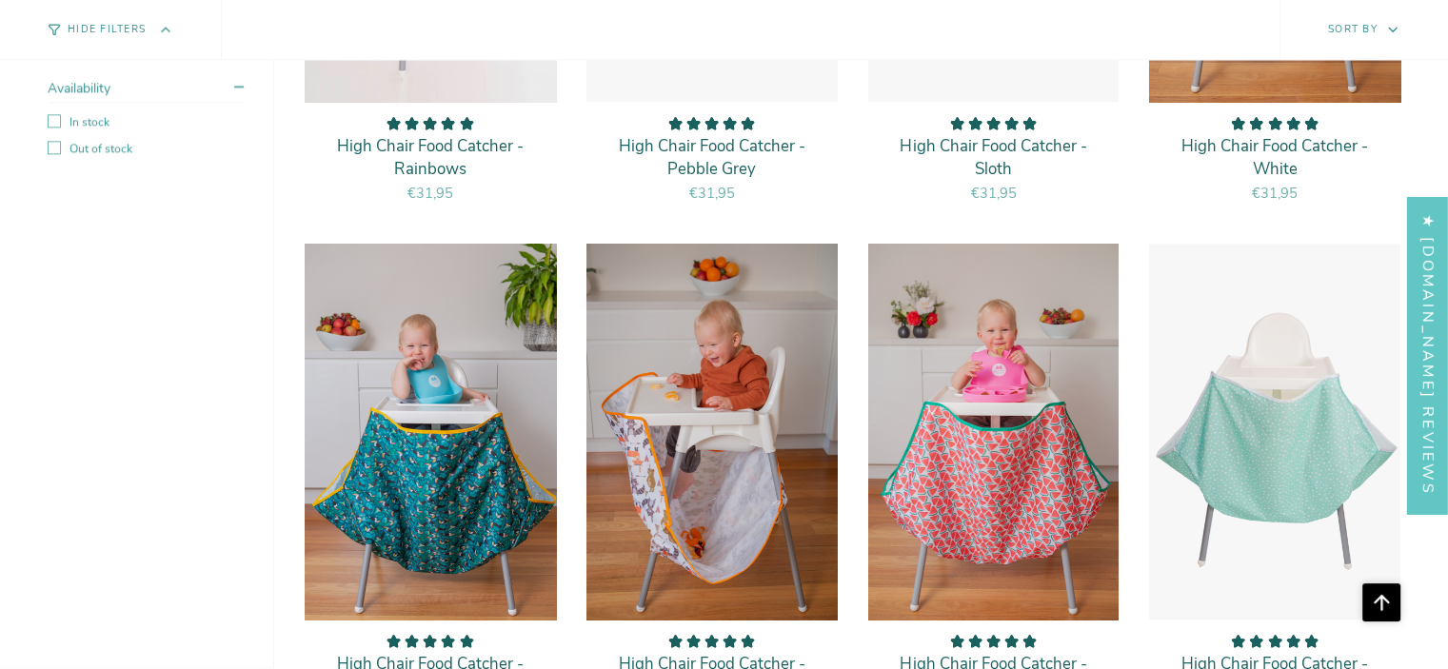
scroll to position [1619, 0]
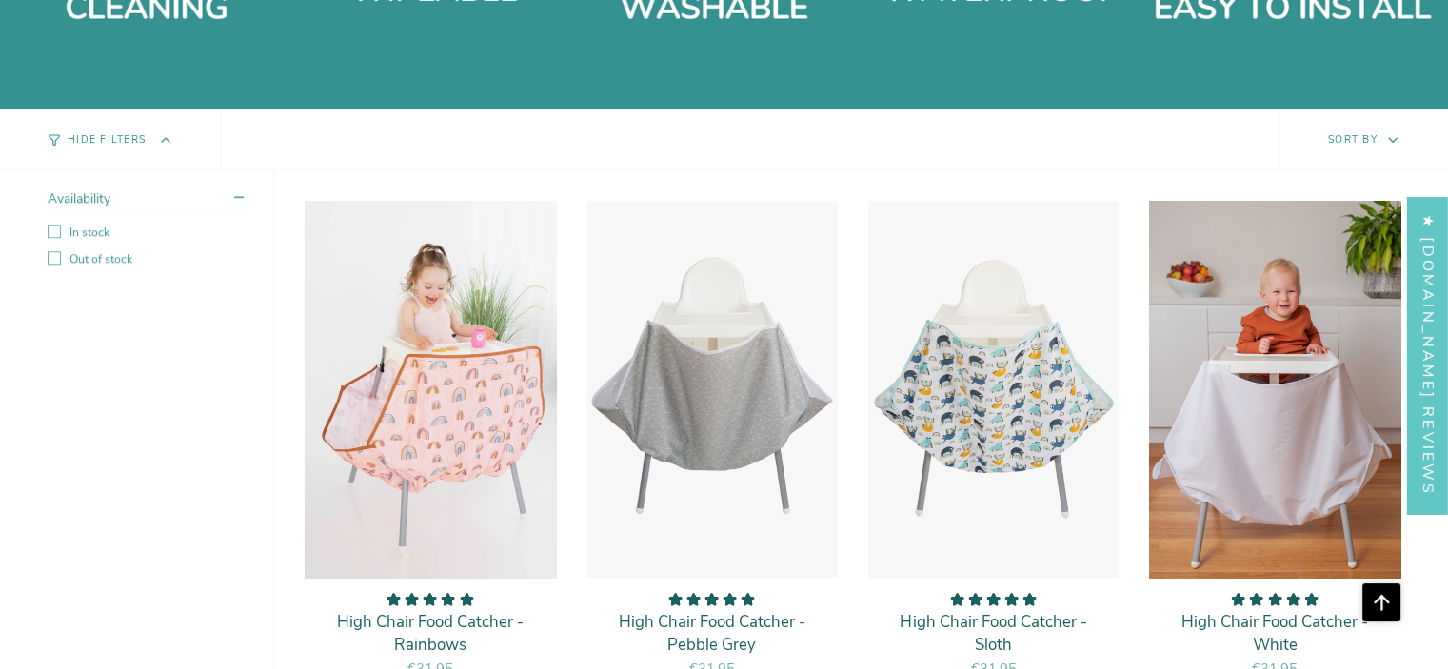
click at [1000, 614] on p "High Chair Food Catcher - Sloth" at bounding box center [994, 633] width 213 height 45
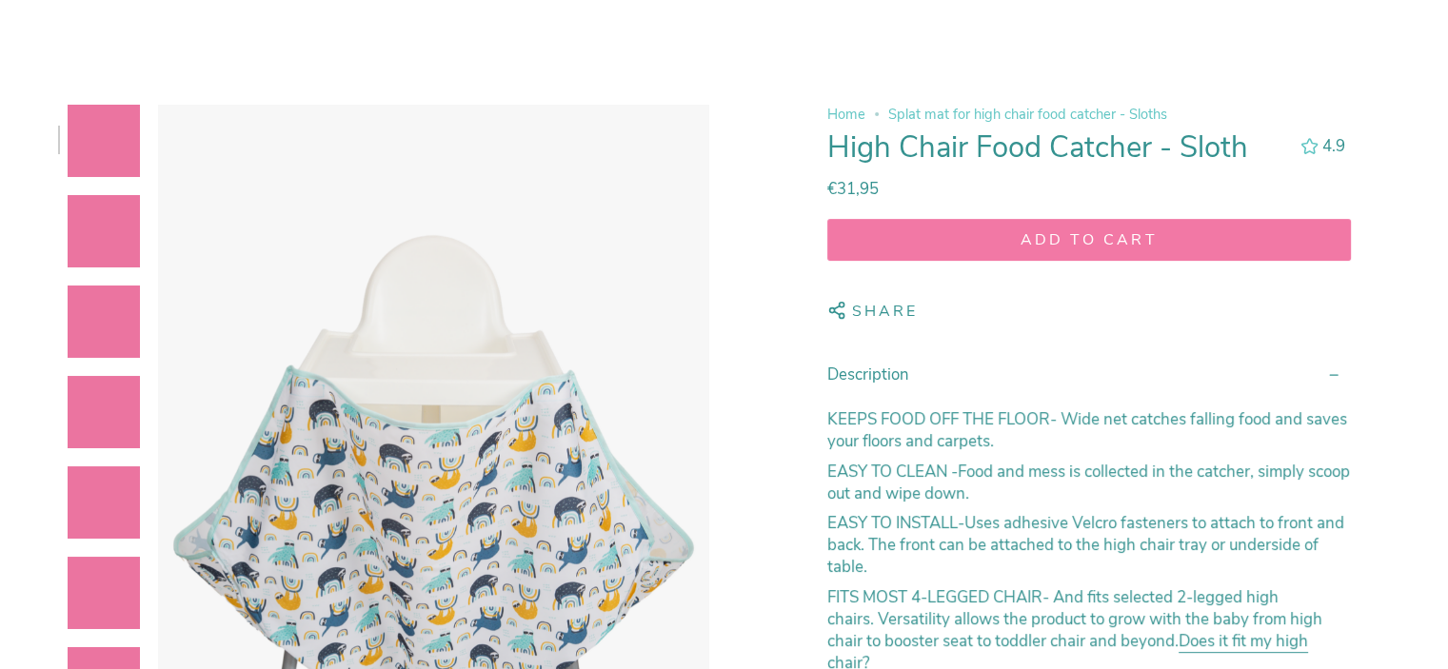
scroll to position [286, 0]
click at [1032, 236] on span "Add to cart" at bounding box center [1090, 240] width 488 height 21
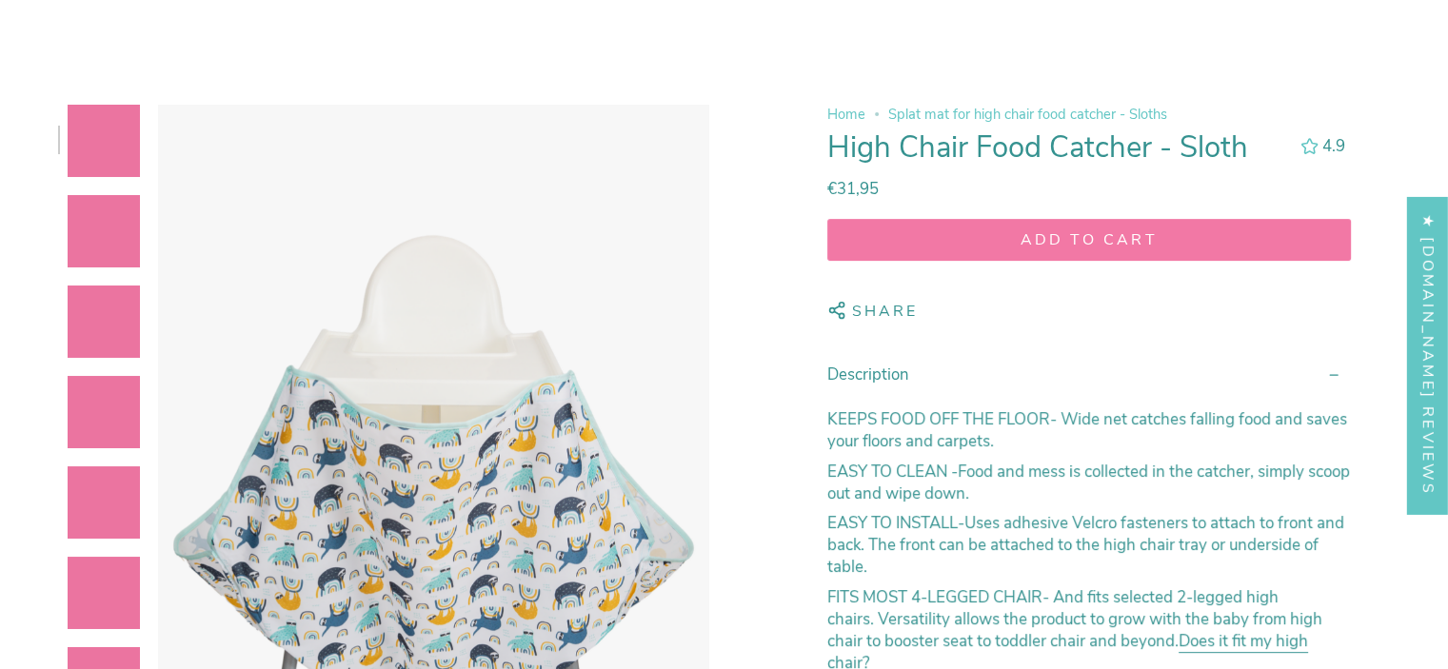
select select "pictures-first"
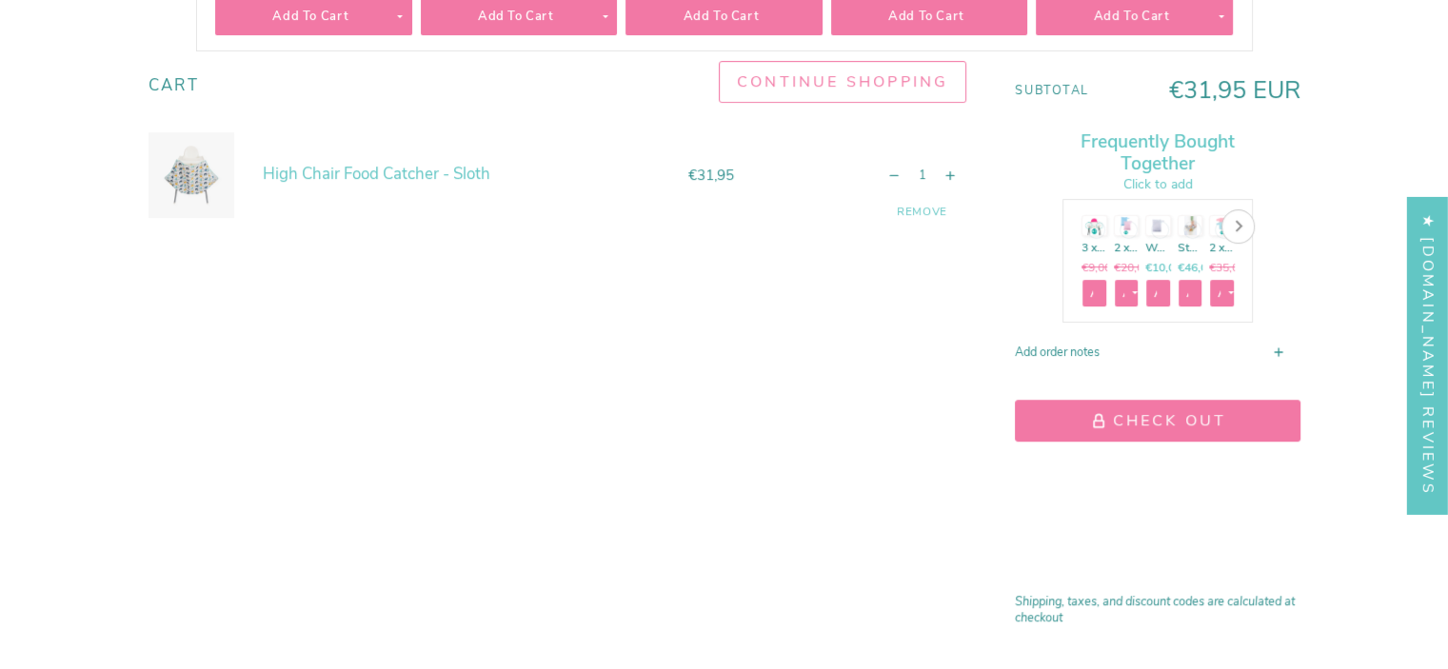
scroll to position [667, 0]
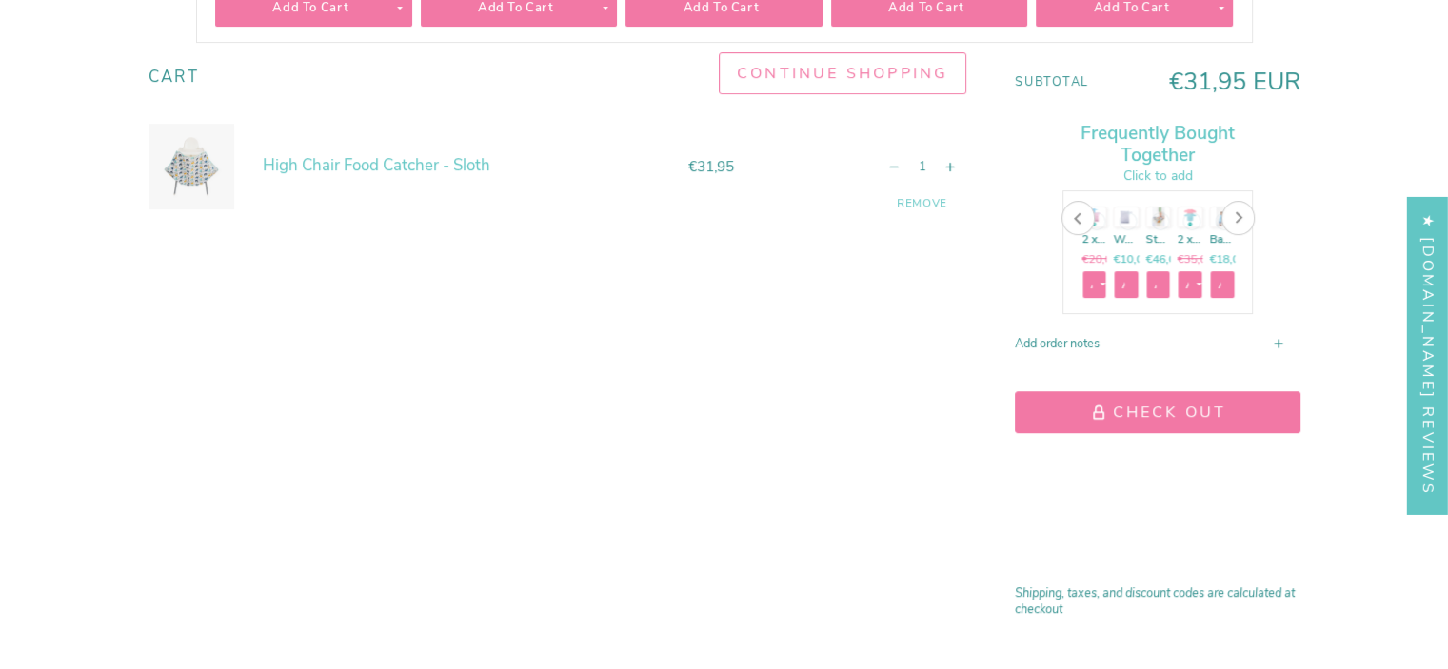
click at [1019, 471] on shop-pay-wallet-button at bounding box center [1017, 466] width 4 height 22
